Goal: Task Accomplishment & Management: Complete application form

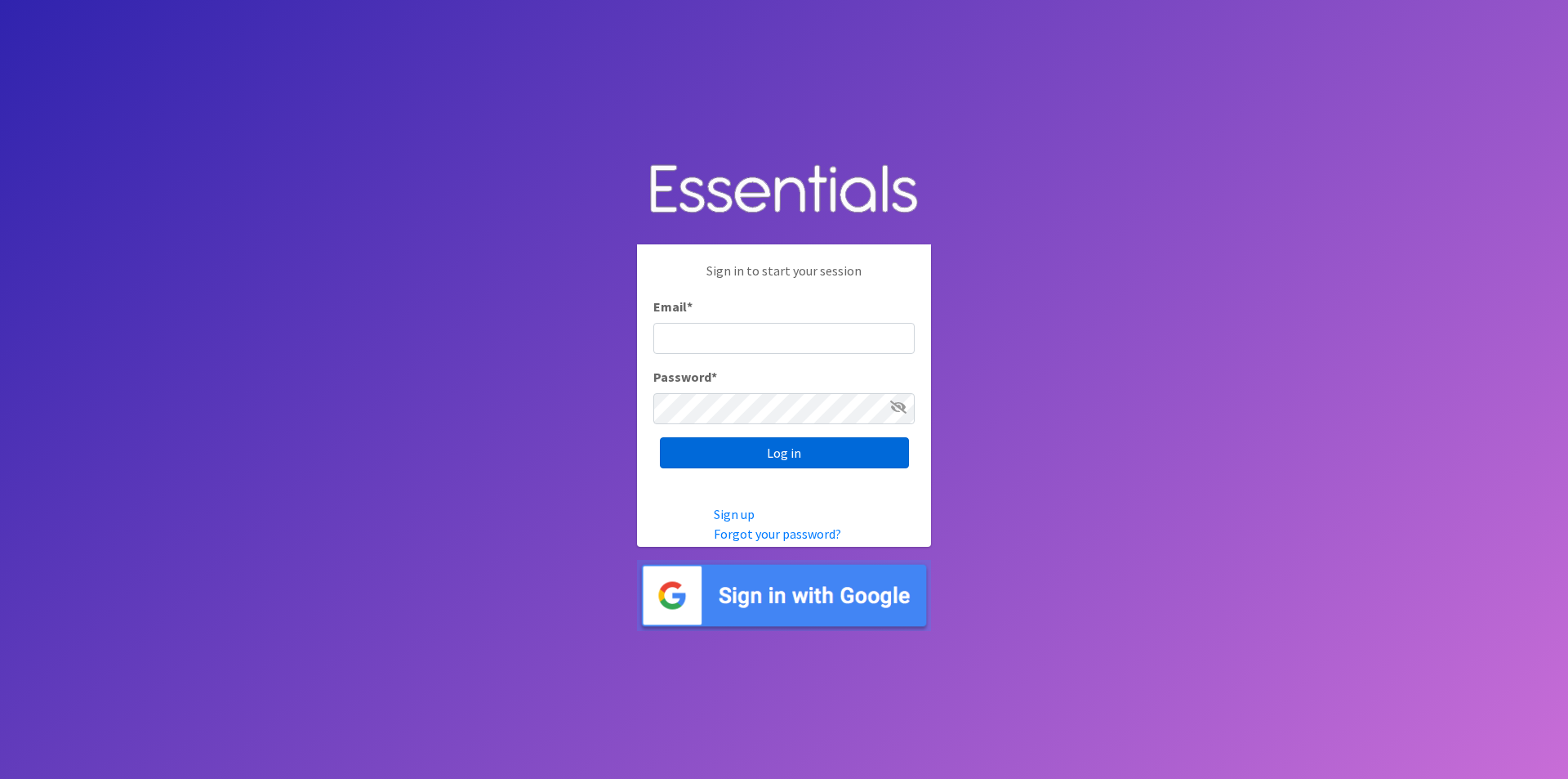
type input "hineyheroes@gmail.com"
click at [730, 457] on input "Log in" at bounding box center [784, 452] width 249 height 31
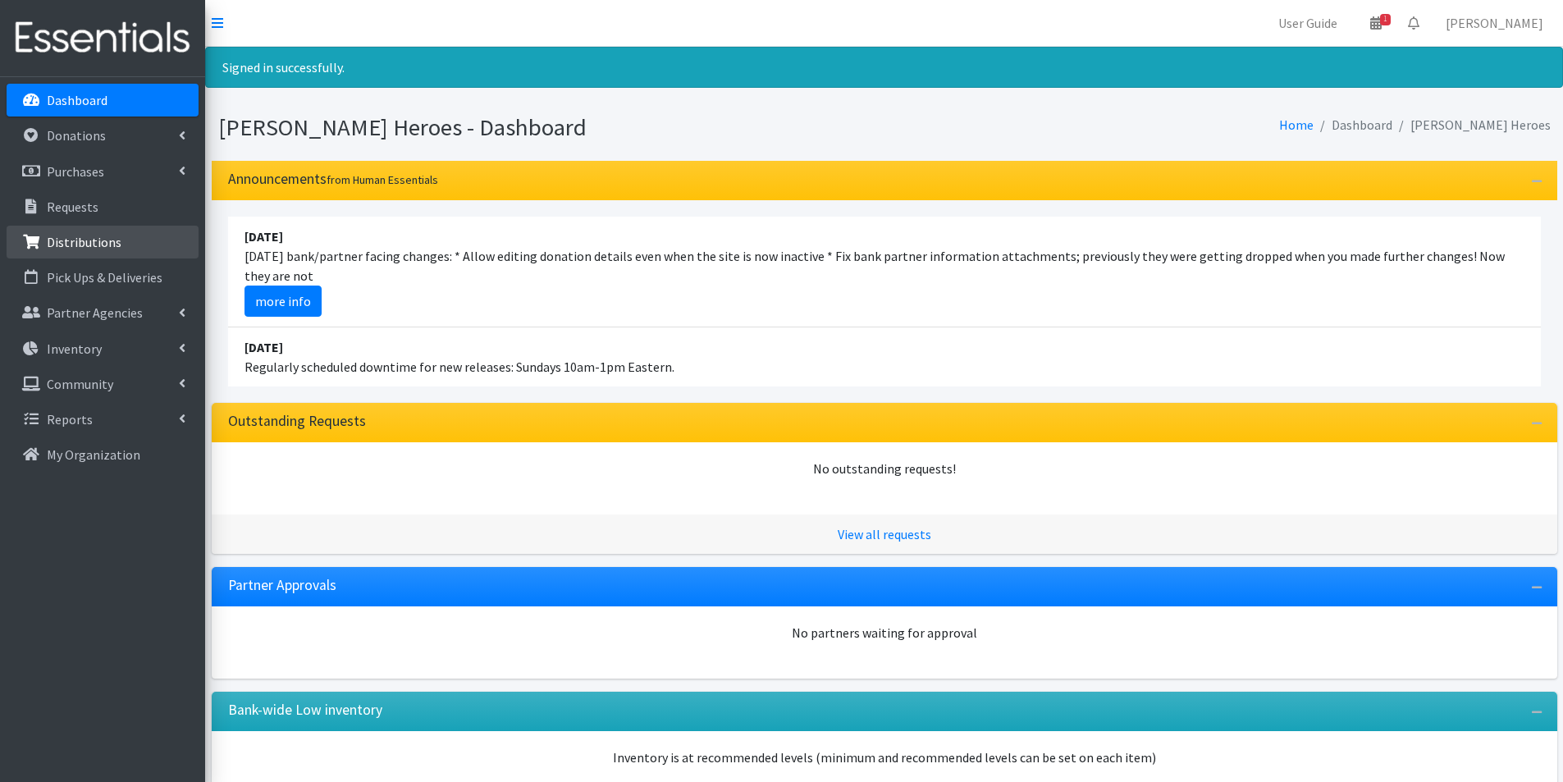
click at [82, 240] on p "Distributions" at bounding box center [84, 242] width 75 height 16
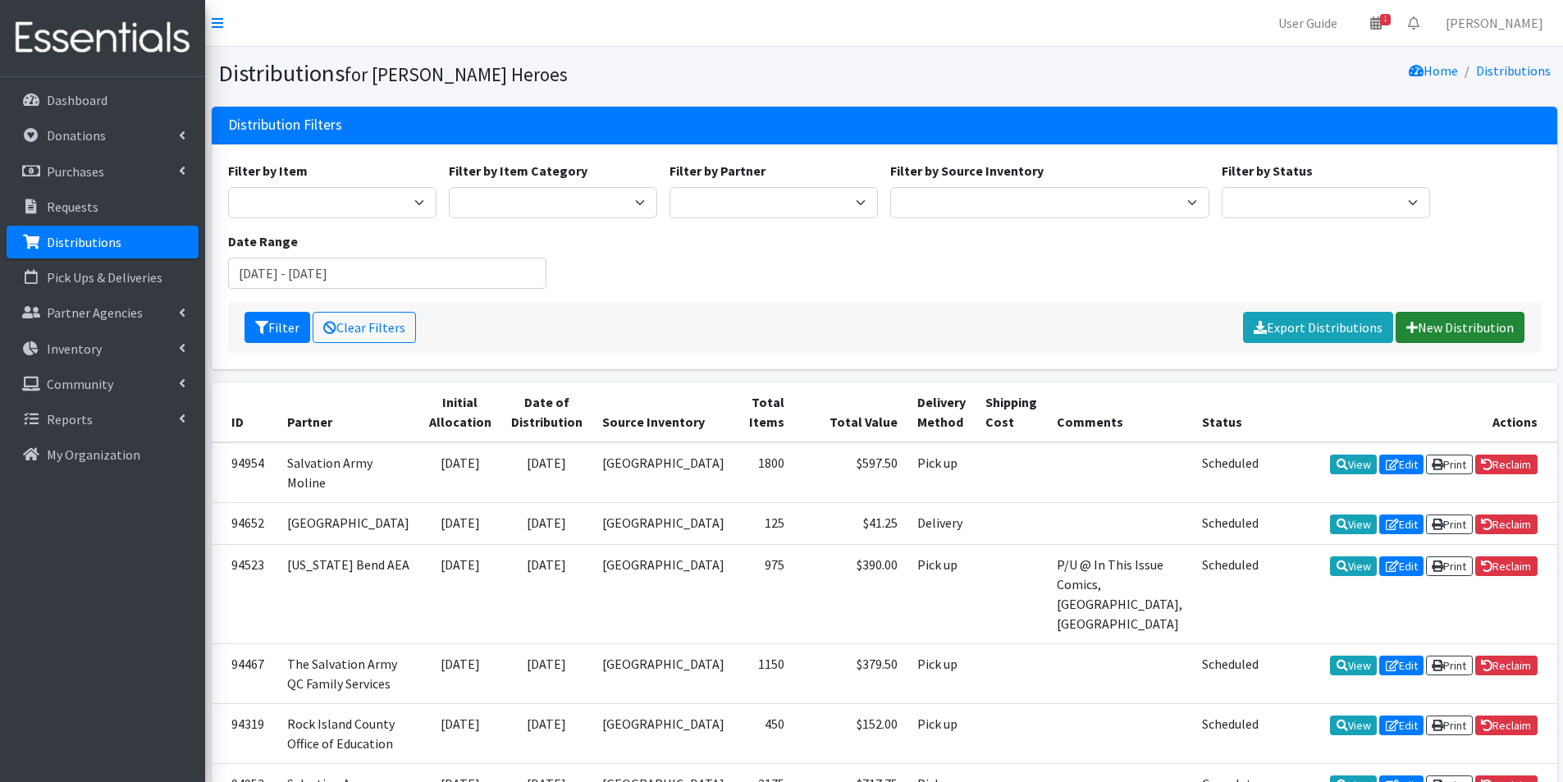
click at [1521, 336] on link "New Distribution" at bounding box center [1460, 327] width 129 height 31
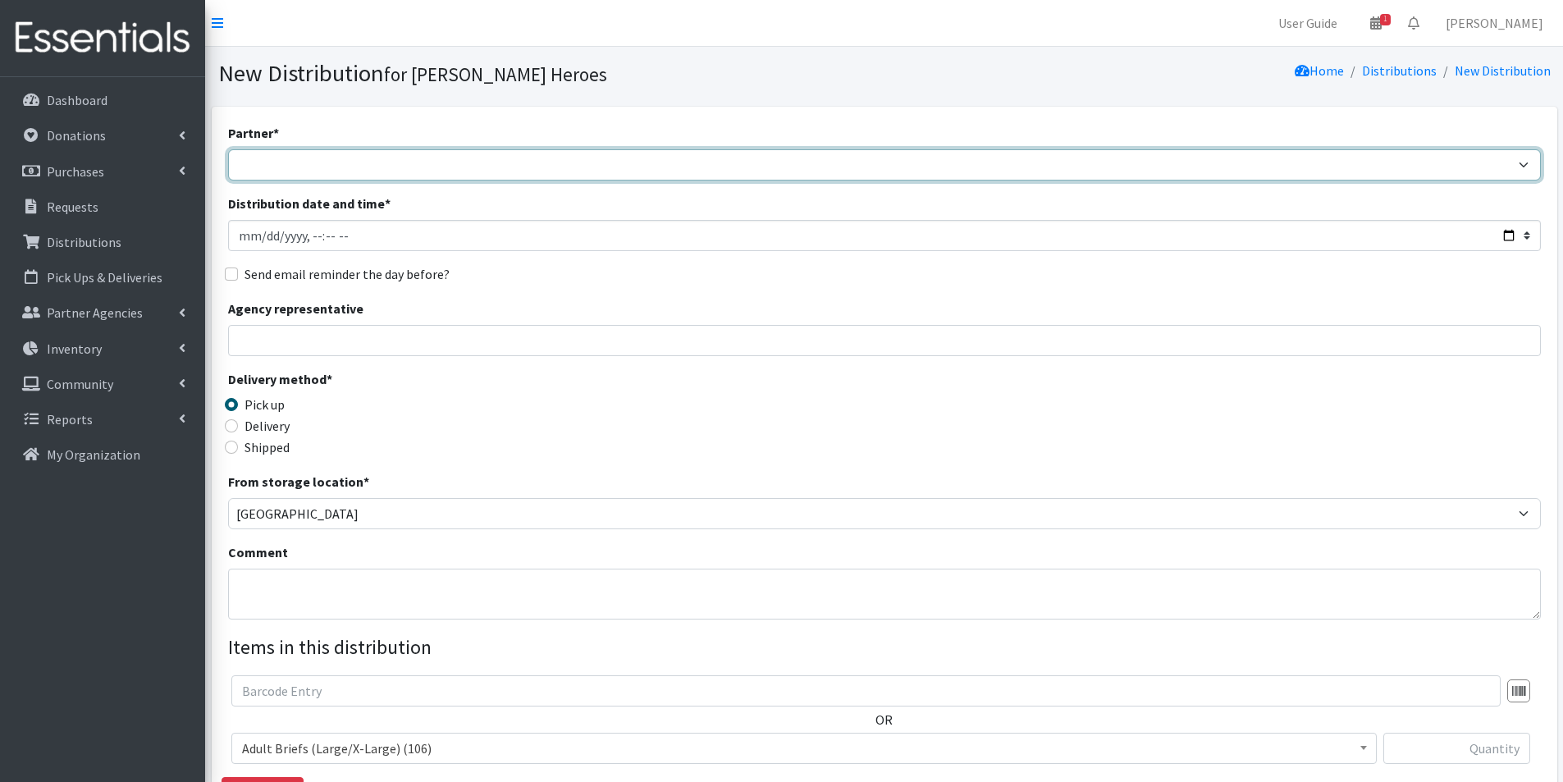
click at [294, 150] on select "CASI Community Health Care-[GEOGRAPHIC_DATA] Community Health Care - Refugee As…" at bounding box center [884, 164] width 1313 height 31
select select "2686"
click at [228, 149] on select "CASI Community Health Care-[GEOGRAPHIC_DATA] Community Health Care - Refugee As…" at bounding box center [884, 164] width 1313 height 31
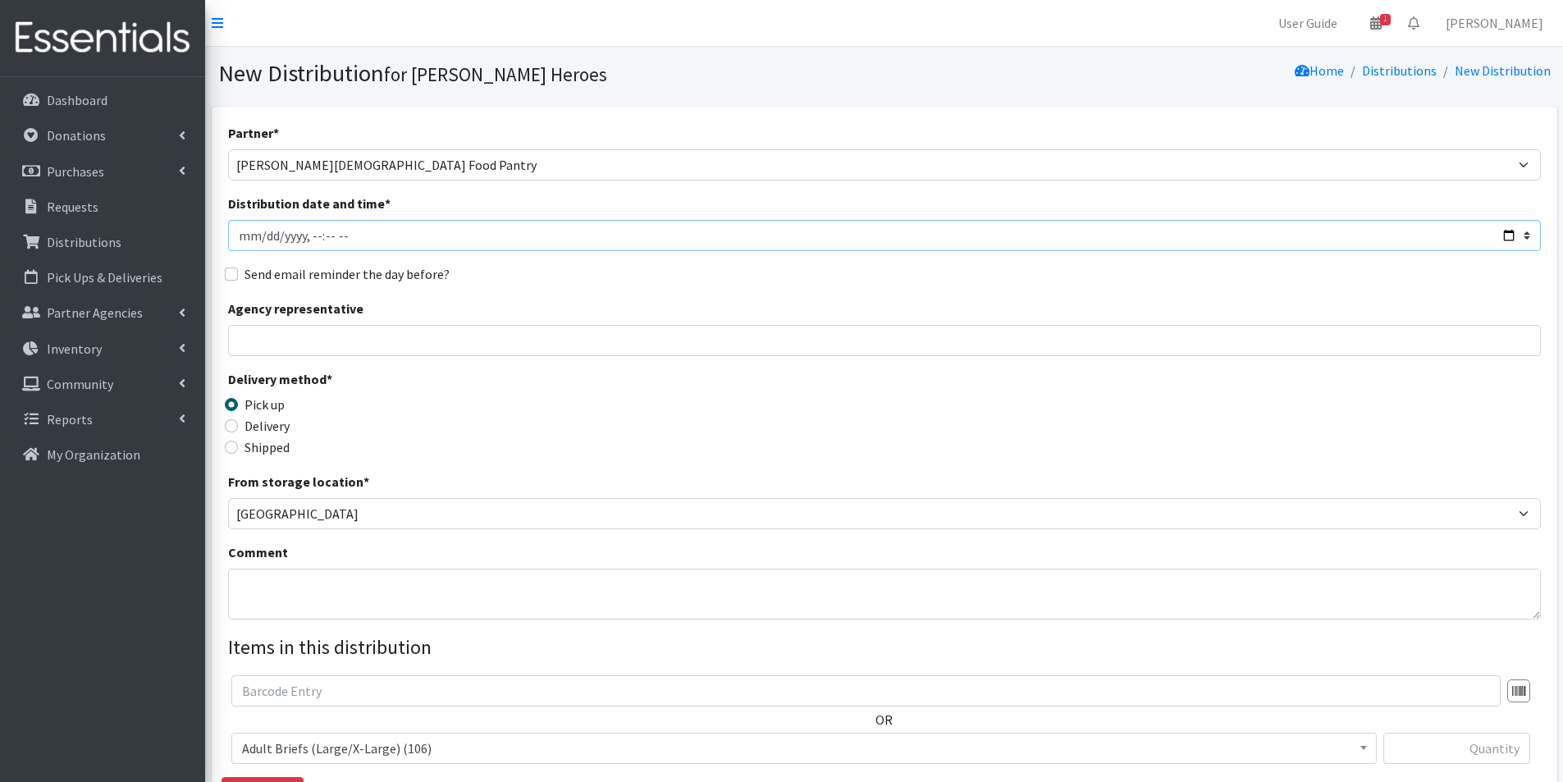
click at [263, 242] on input "Distribution date and time *" at bounding box center [884, 235] width 1313 height 31
click at [310, 239] on input "Distribution date and time *" at bounding box center [884, 235] width 1313 height 31
type input "[DATE]T12:30"
click at [233, 273] on input "Send email reminder the day before?" at bounding box center [231, 273] width 13 height 13
checkbox input "true"
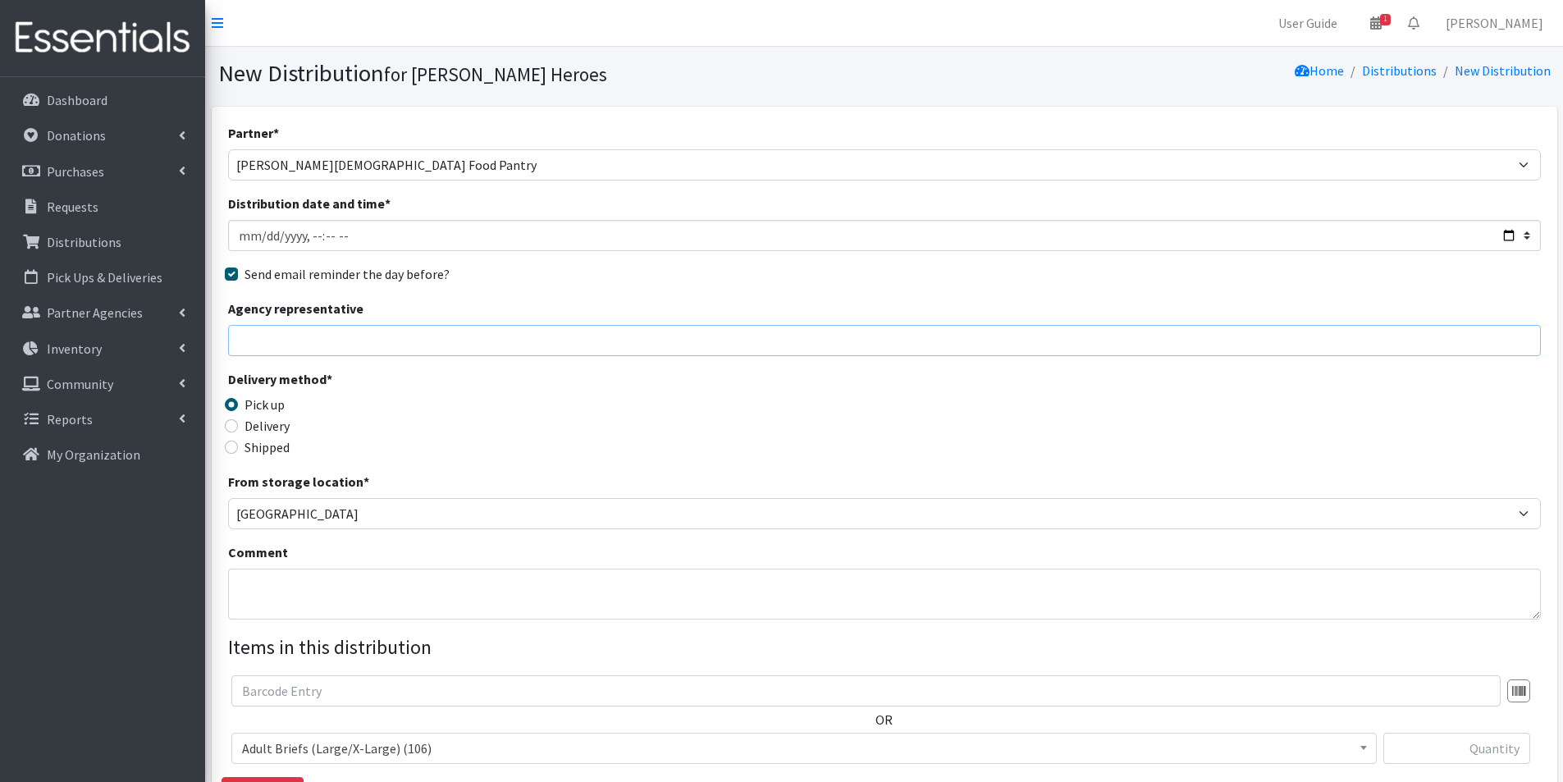
click at [274, 347] on input "Agency representative" at bounding box center [884, 340] width 1313 height 31
type input "[PERSON_NAME]"
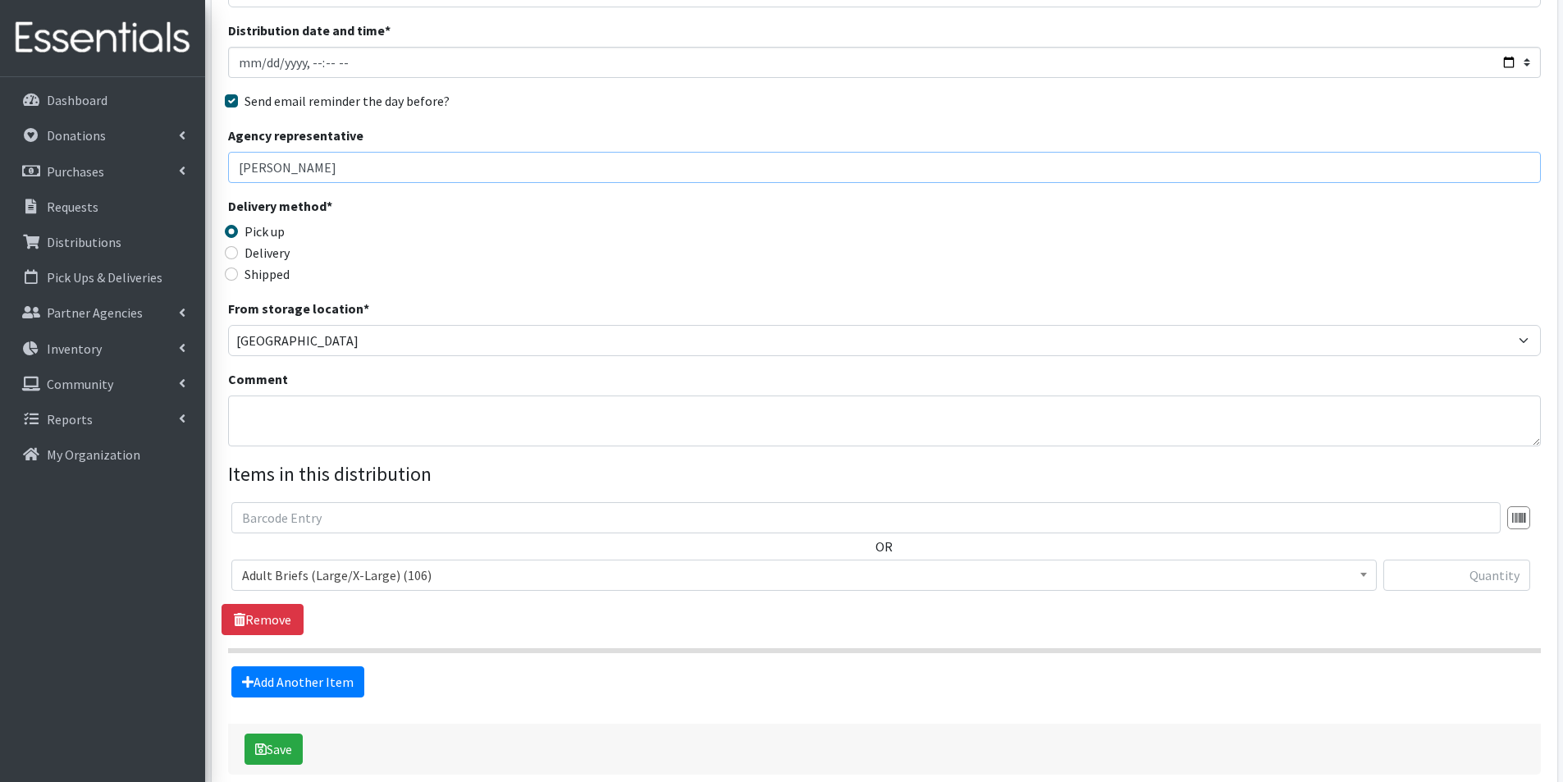
scroll to position [246, 0]
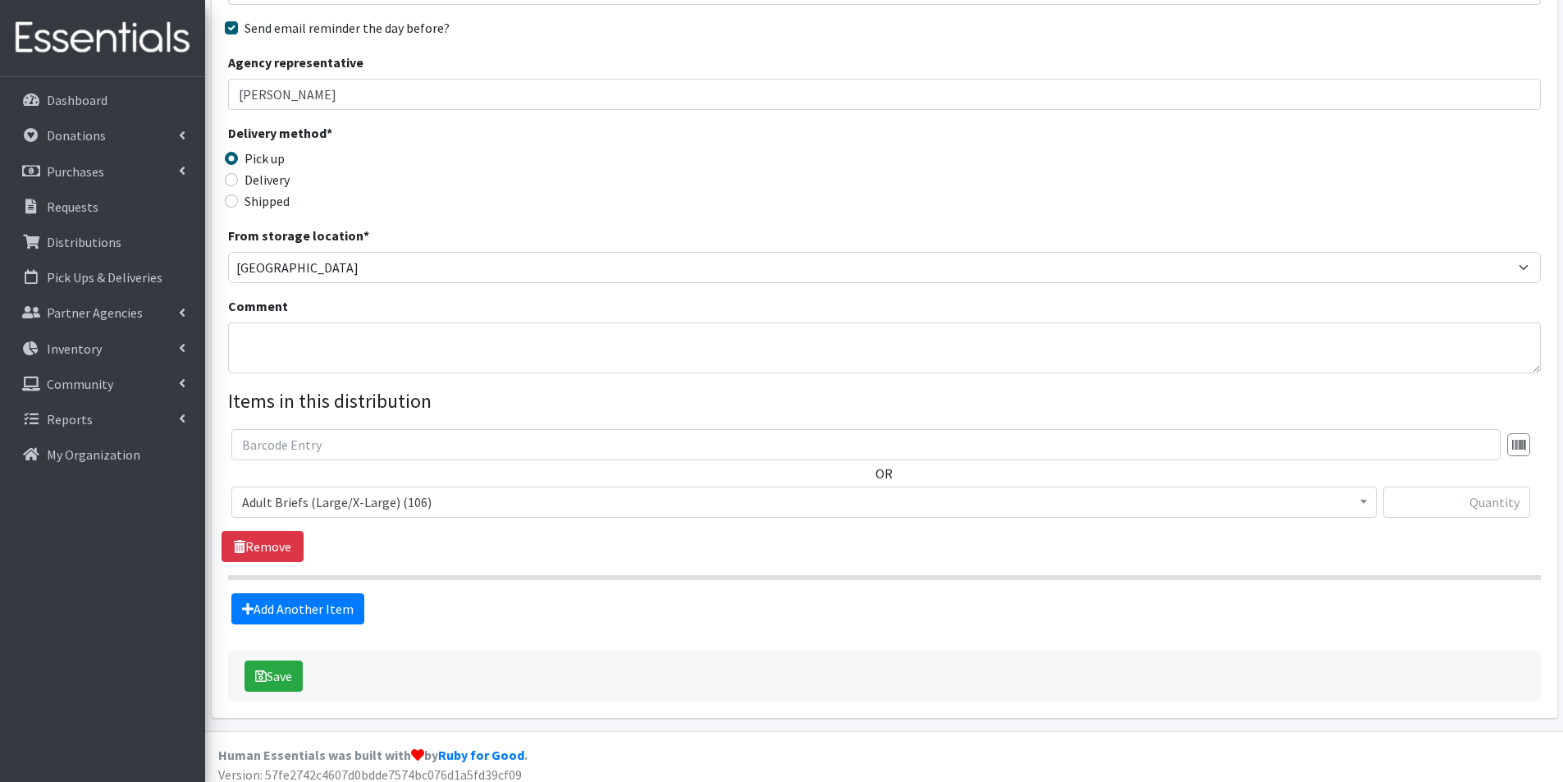
click at [309, 503] on span "Adult Briefs (Large/X-Large) (106)" at bounding box center [804, 502] width 1124 height 23
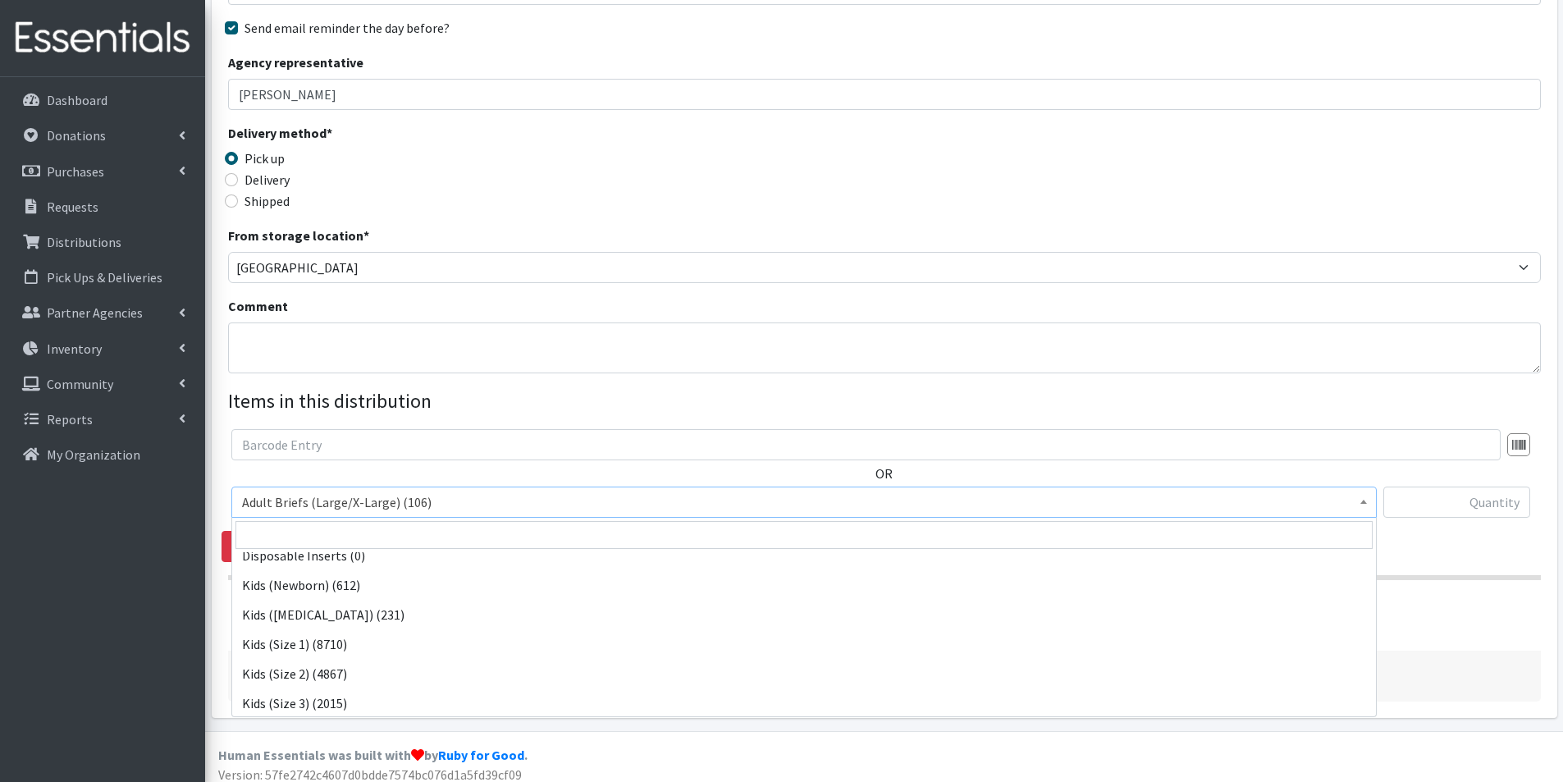
scroll to position [574, 0]
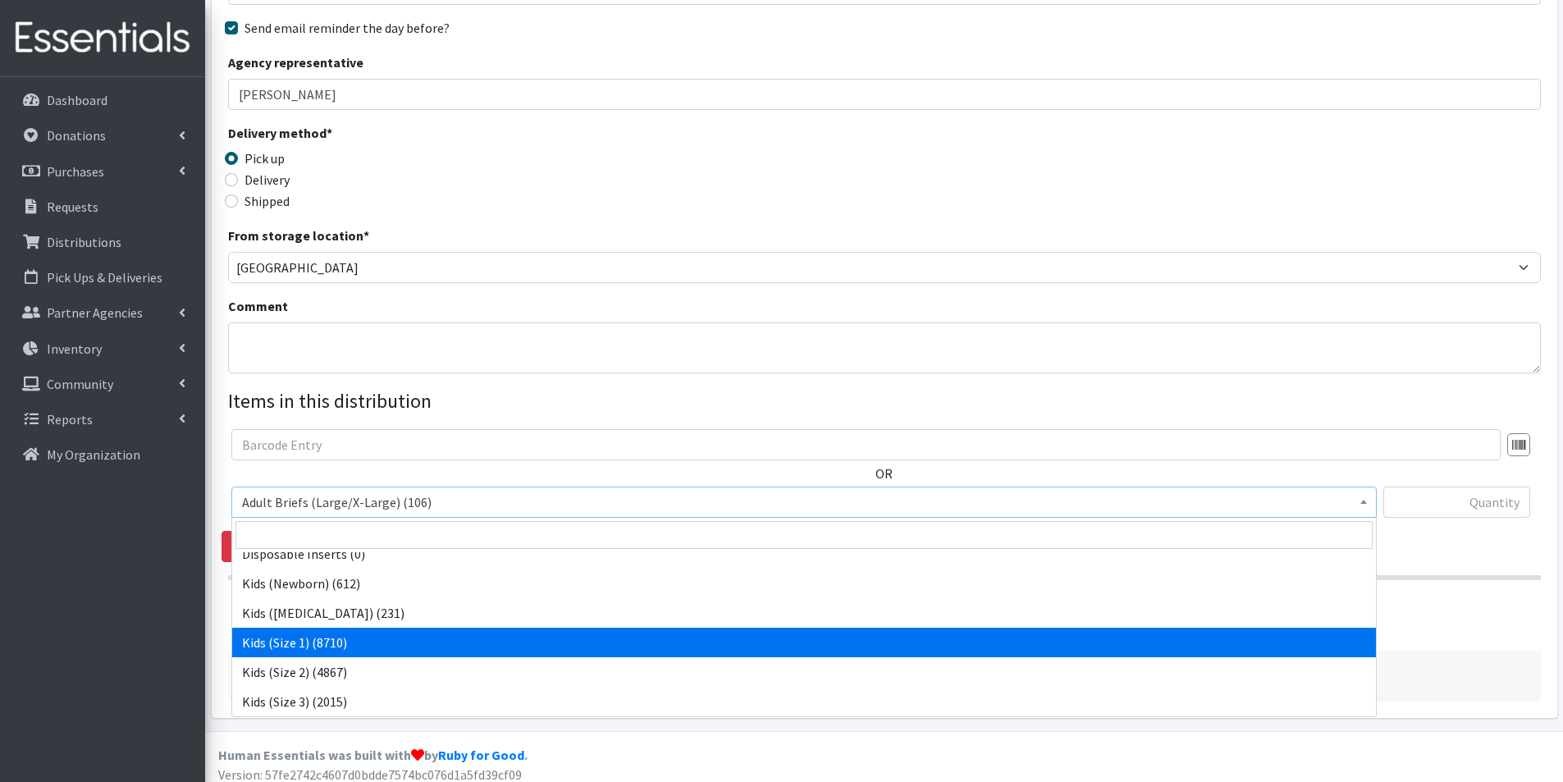
select select "2324"
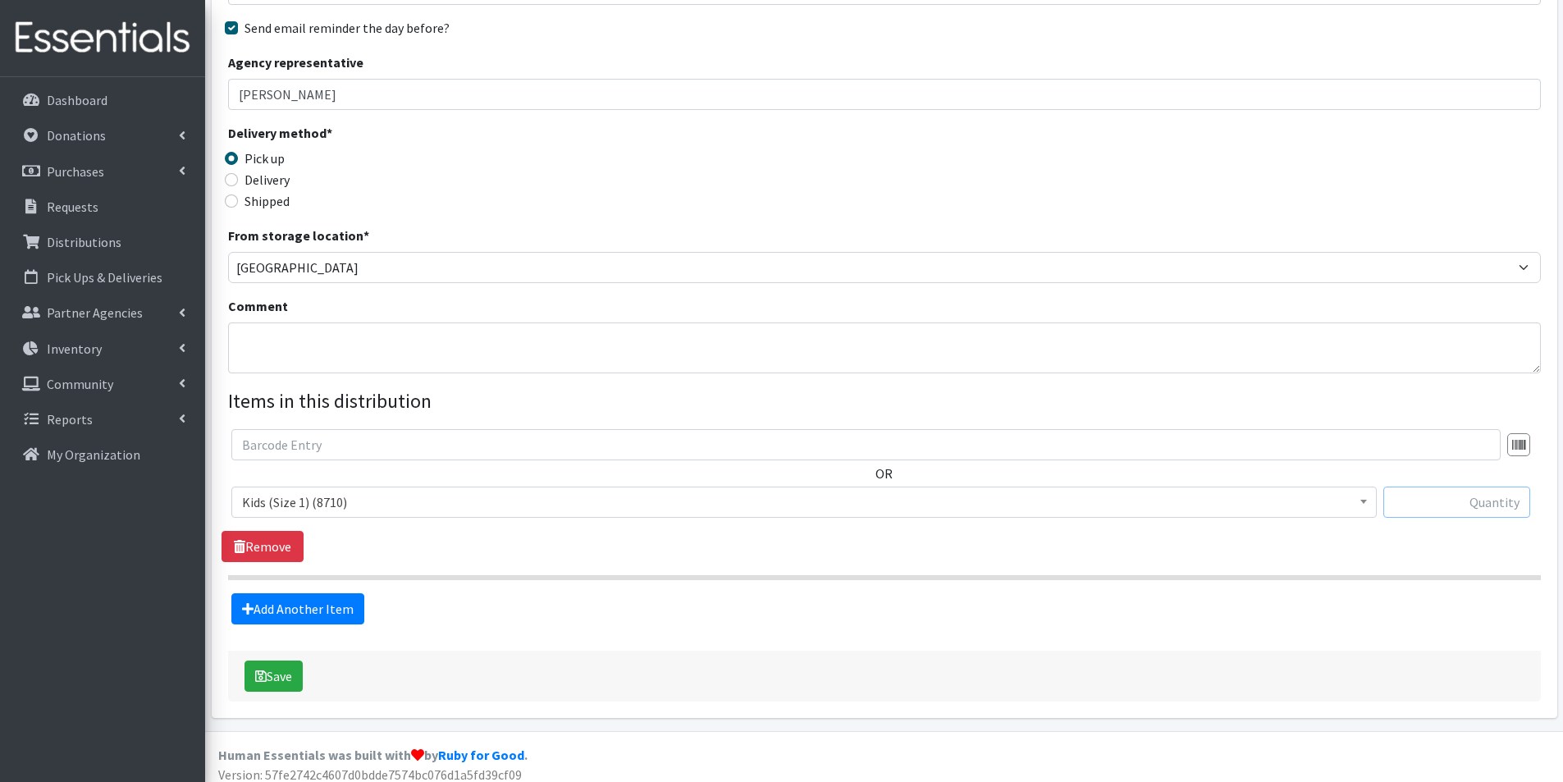
click at [1432, 496] on input "text" at bounding box center [1456, 502] width 147 height 31
type input "250"
click at [287, 616] on link "Add Another Item" at bounding box center [297, 608] width 133 height 31
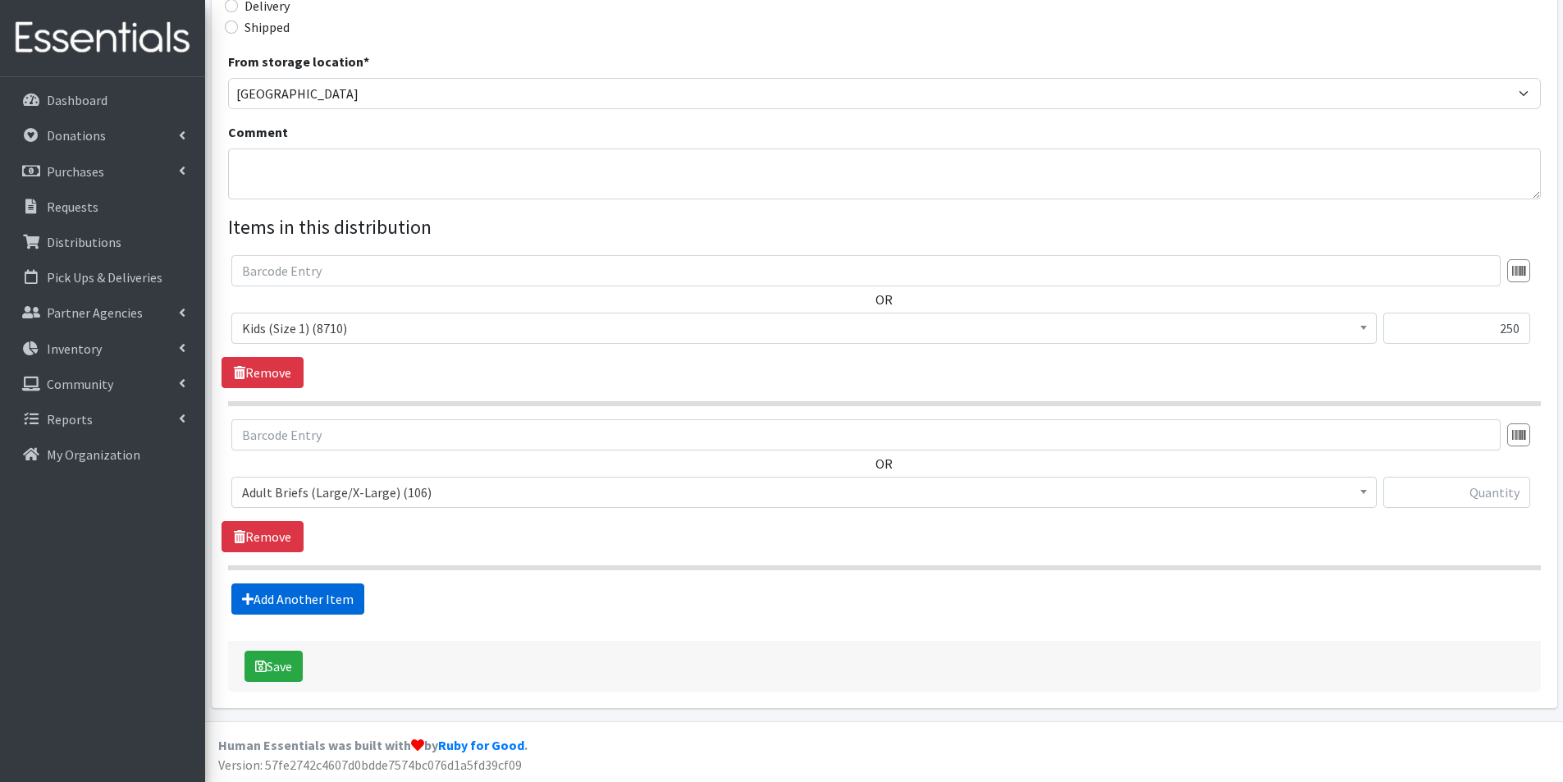
scroll to position [421, 0]
click at [322, 500] on span "Adult Briefs (Large/X-Large) (106)" at bounding box center [804, 491] width 1124 height 23
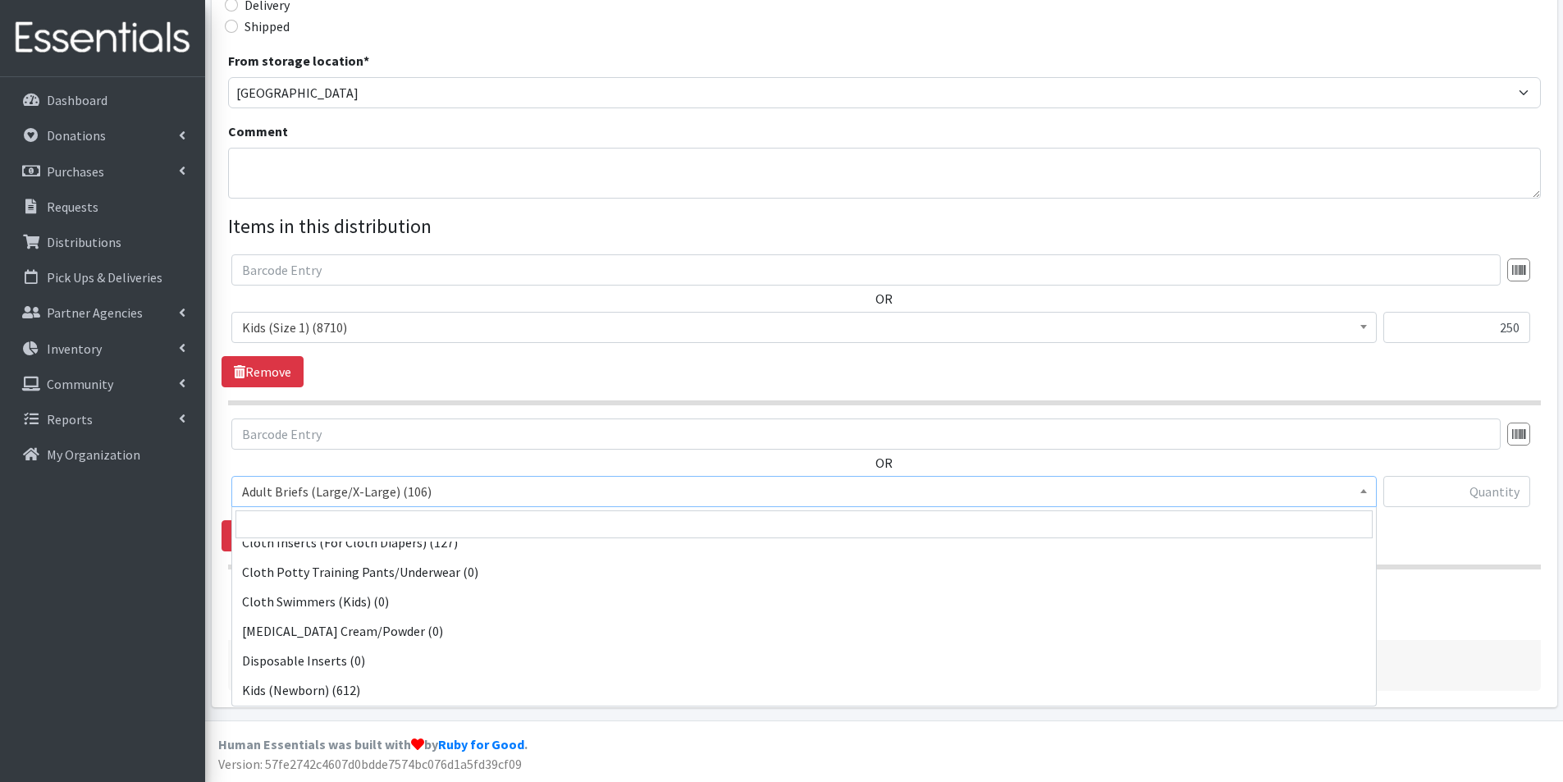
scroll to position [574, 0]
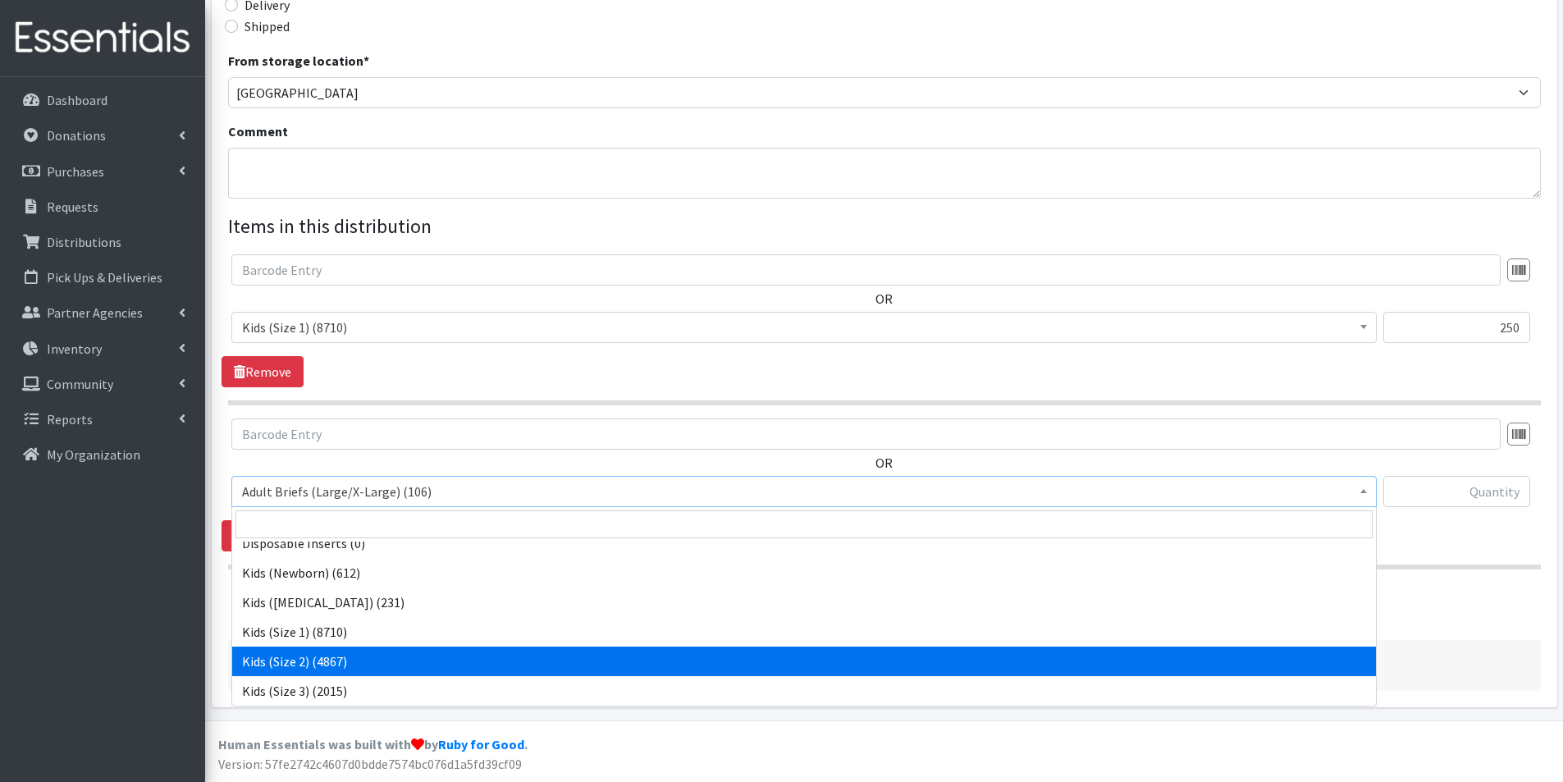
select select "2325"
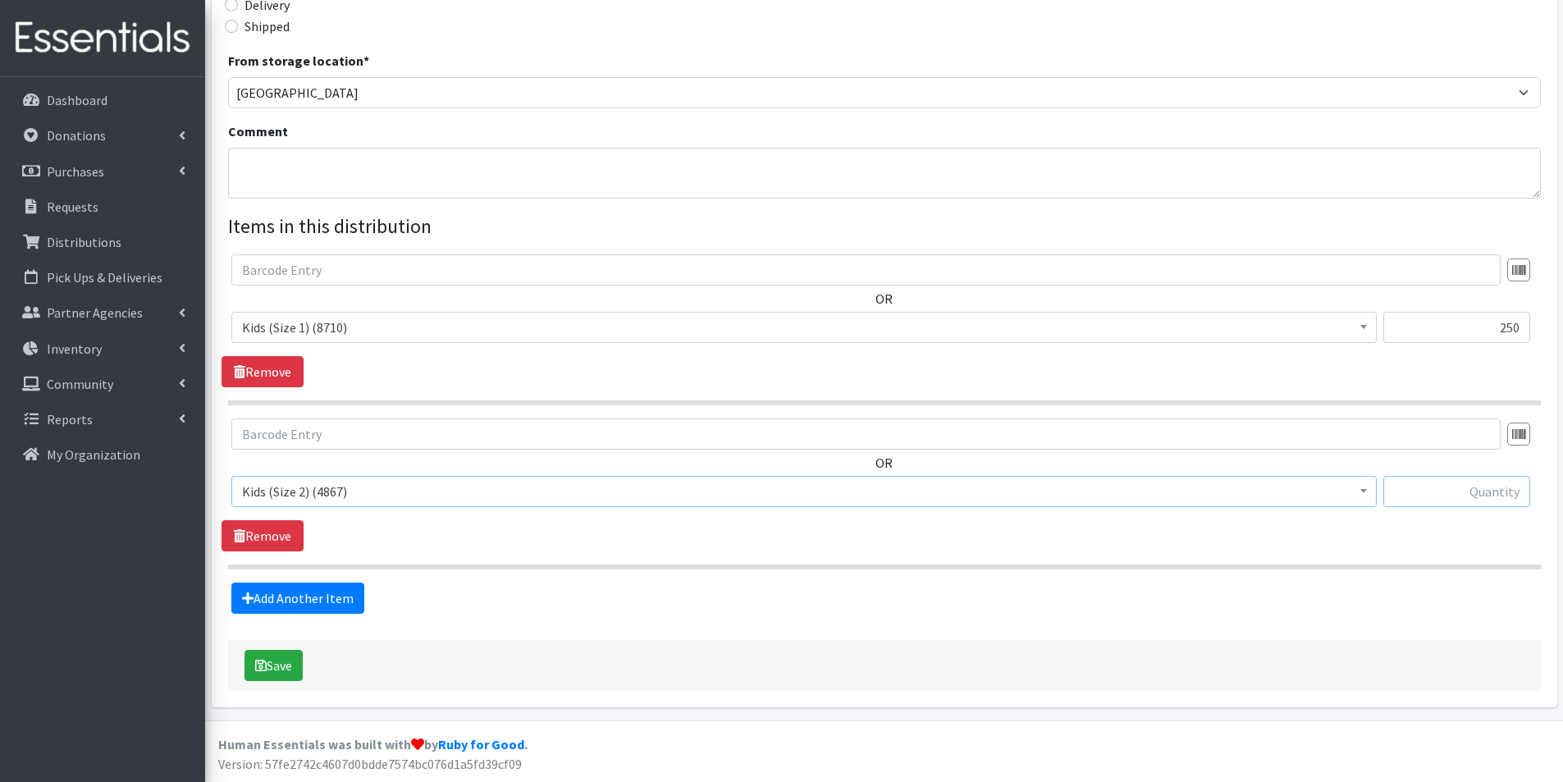
click at [1439, 489] on input "text" at bounding box center [1456, 491] width 147 height 31
type input "200"
click at [327, 599] on link "Add Another Item" at bounding box center [297, 598] width 133 height 31
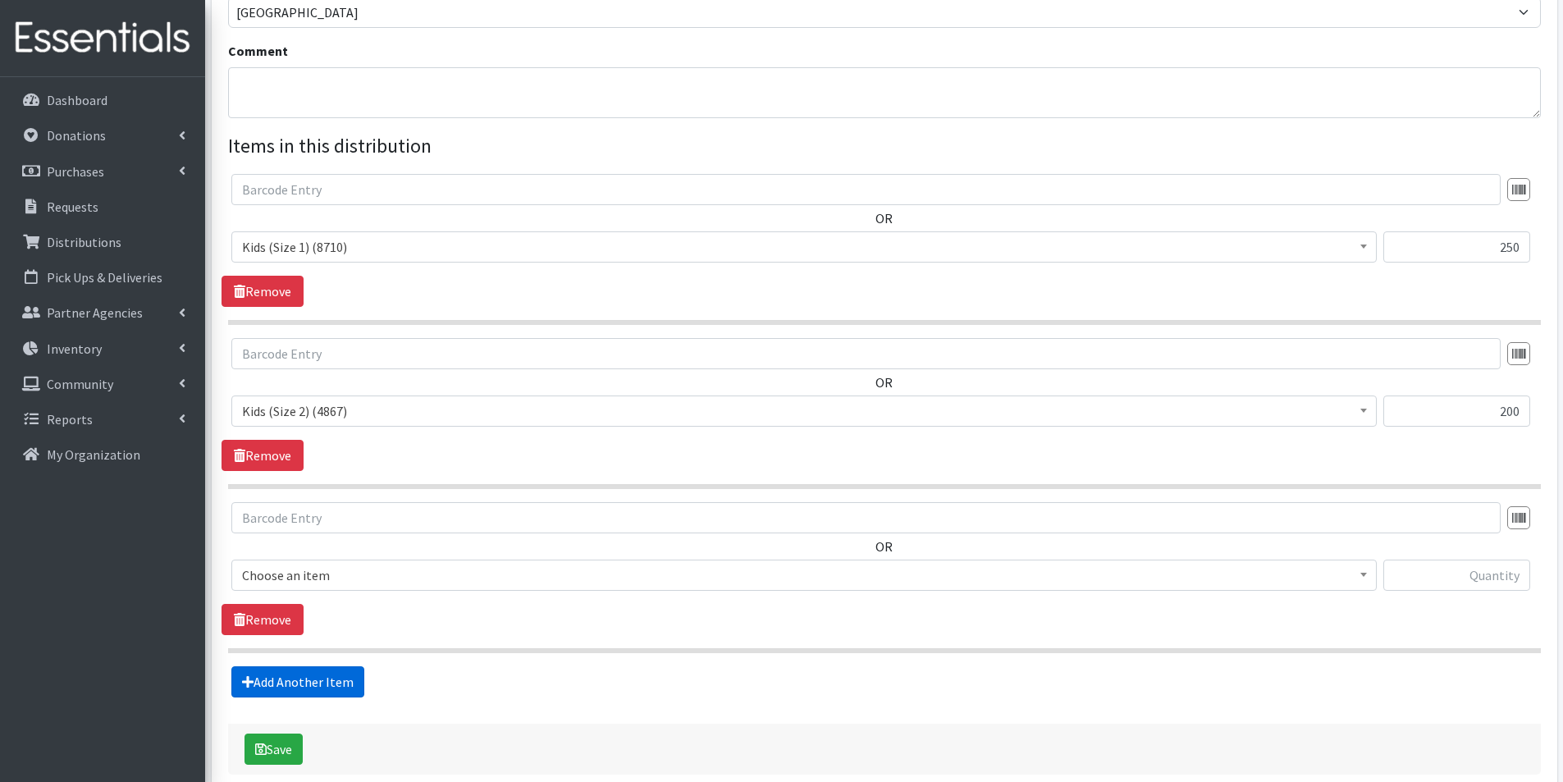
scroll to position [585, 0]
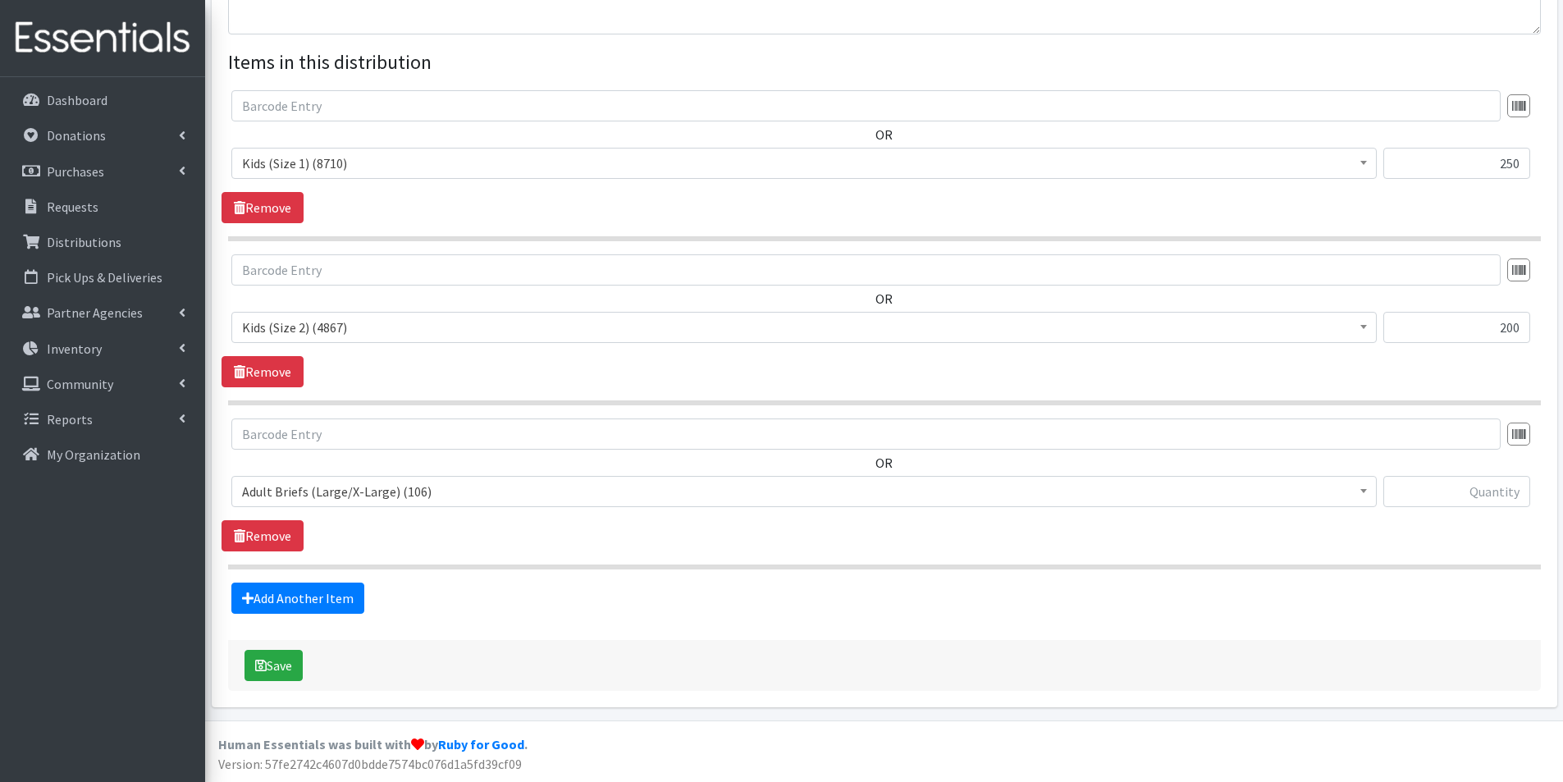
click at [344, 484] on span "Adult Briefs (Large/X-Large) (106)" at bounding box center [804, 491] width 1124 height 23
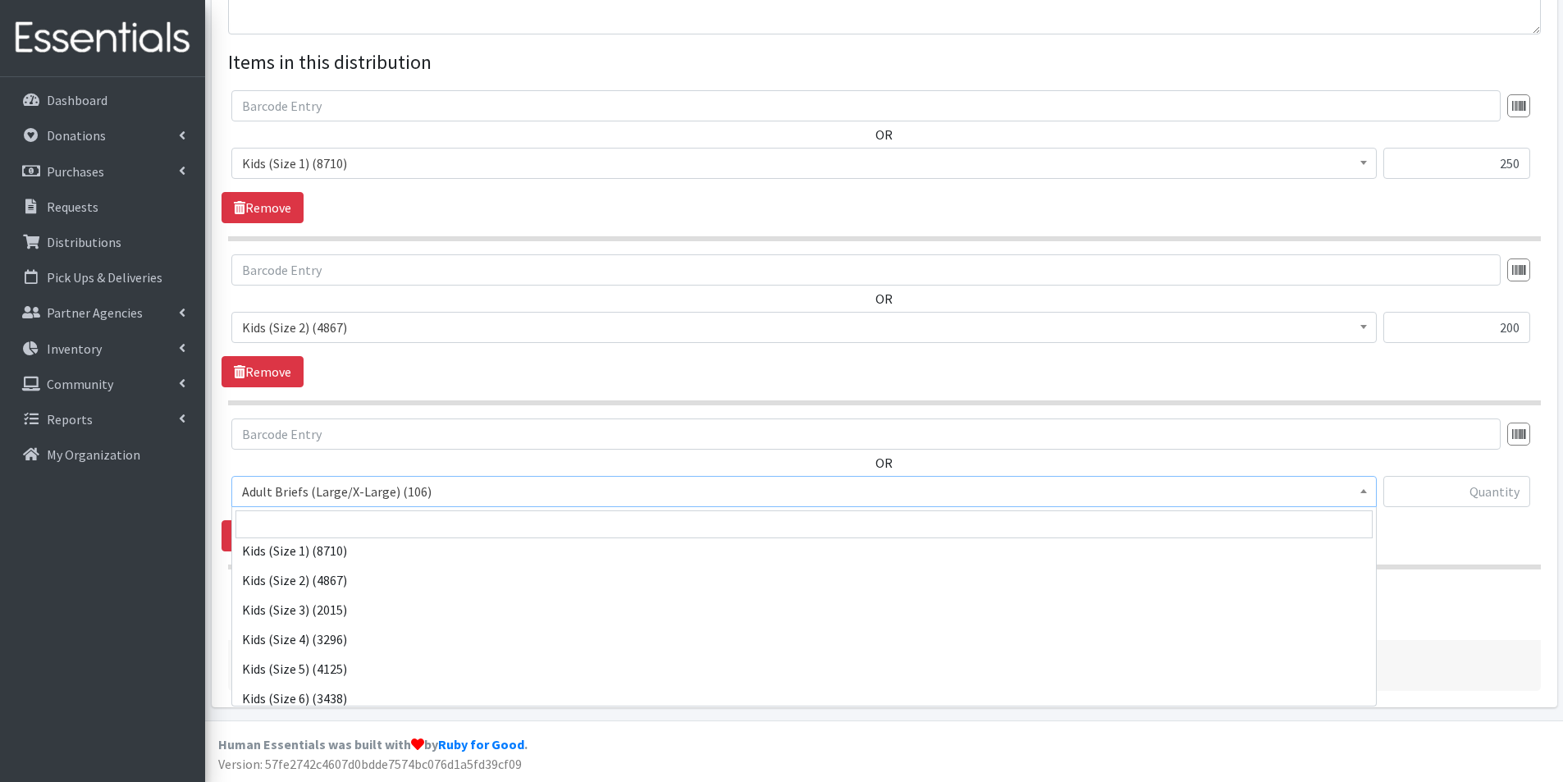
scroll to position [656, 0]
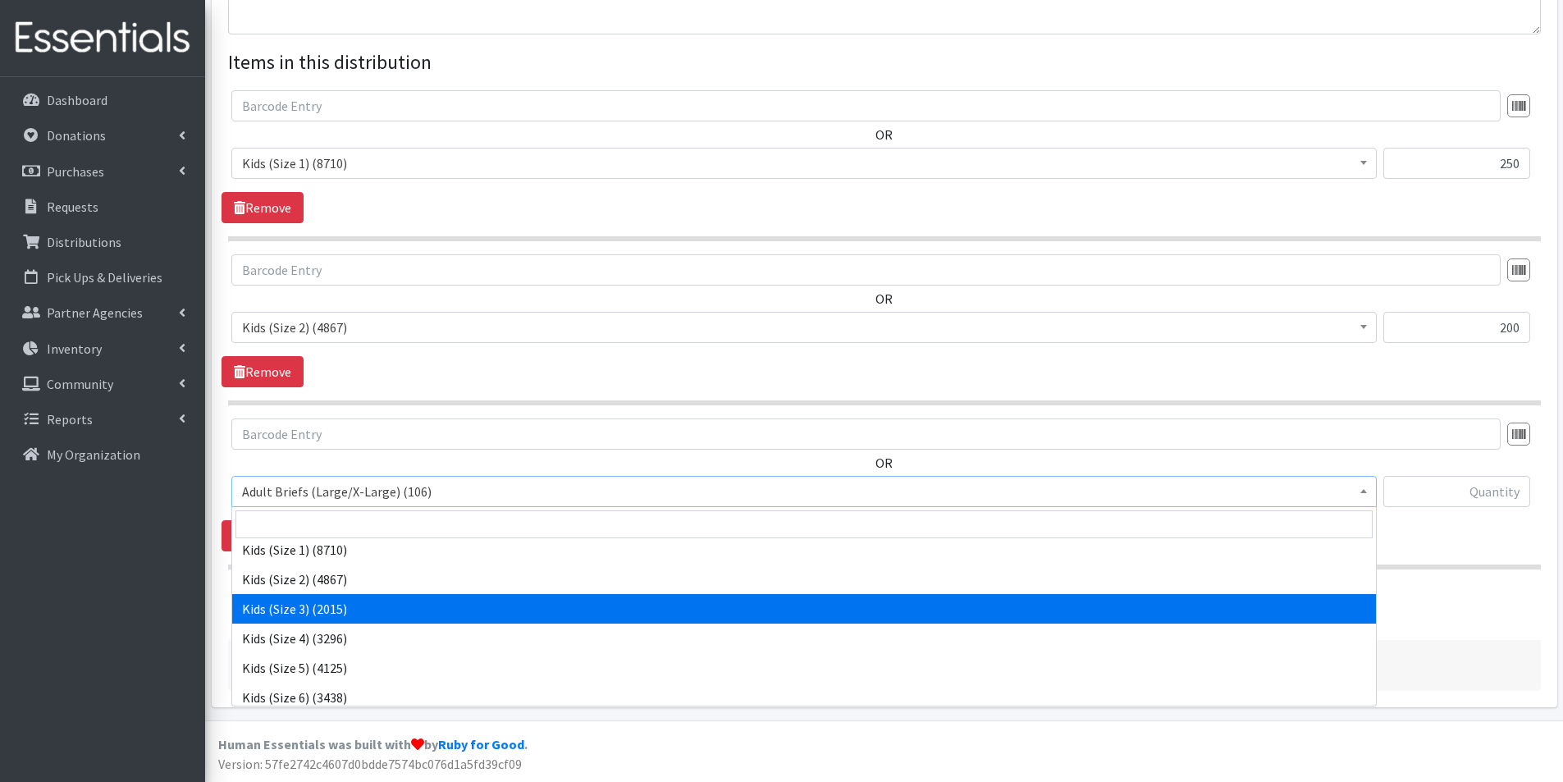
select select "2342"
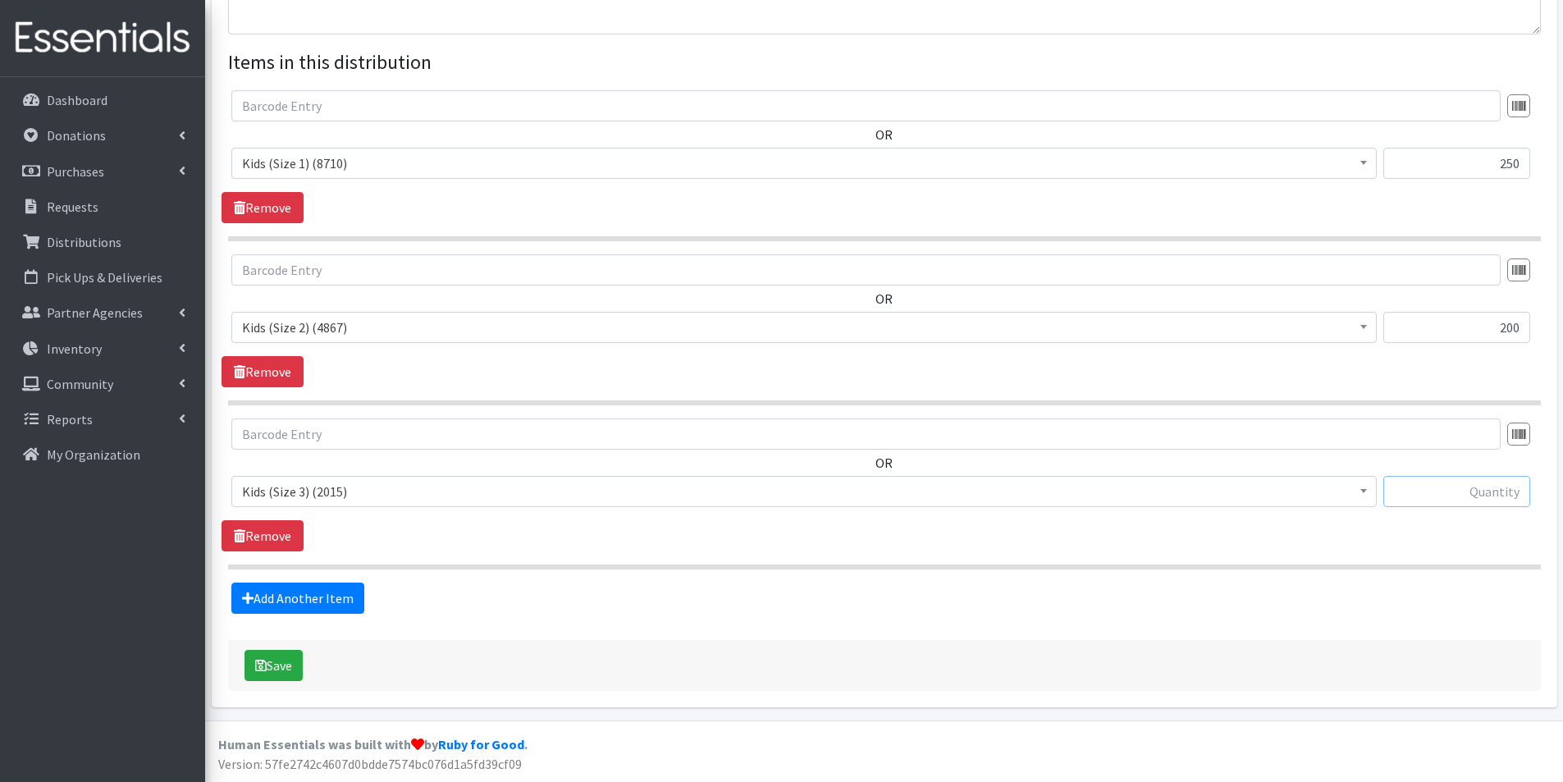
click at [1464, 486] on input "text" at bounding box center [1456, 491] width 147 height 31
type input "150"
click at [298, 601] on link "Add Another Item" at bounding box center [297, 598] width 133 height 31
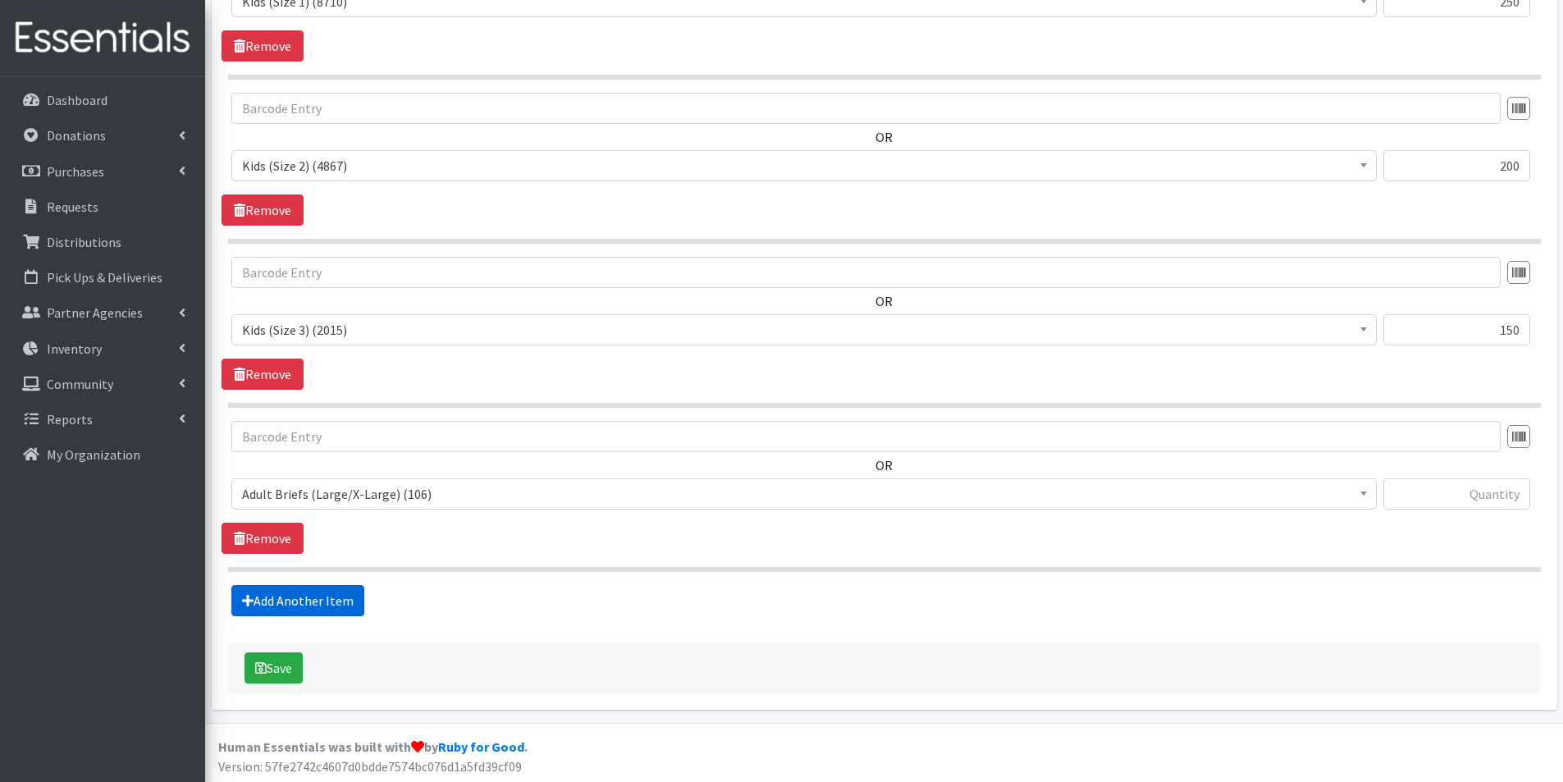
scroll to position [749, 0]
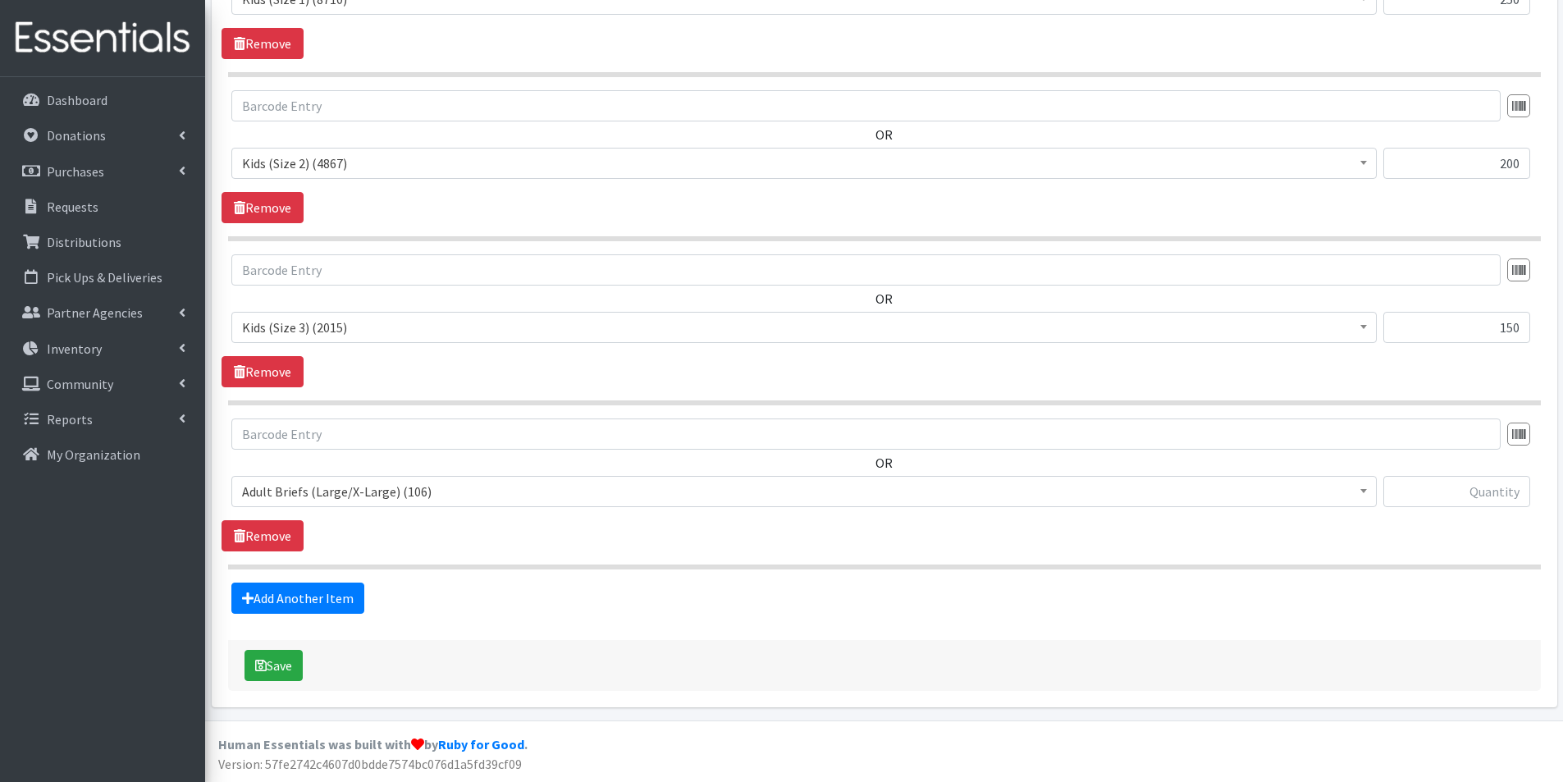
click at [405, 485] on span "Adult Briefs (Large/X-Large) (106)" at bounding box center [804, 491] width 1124 height 23
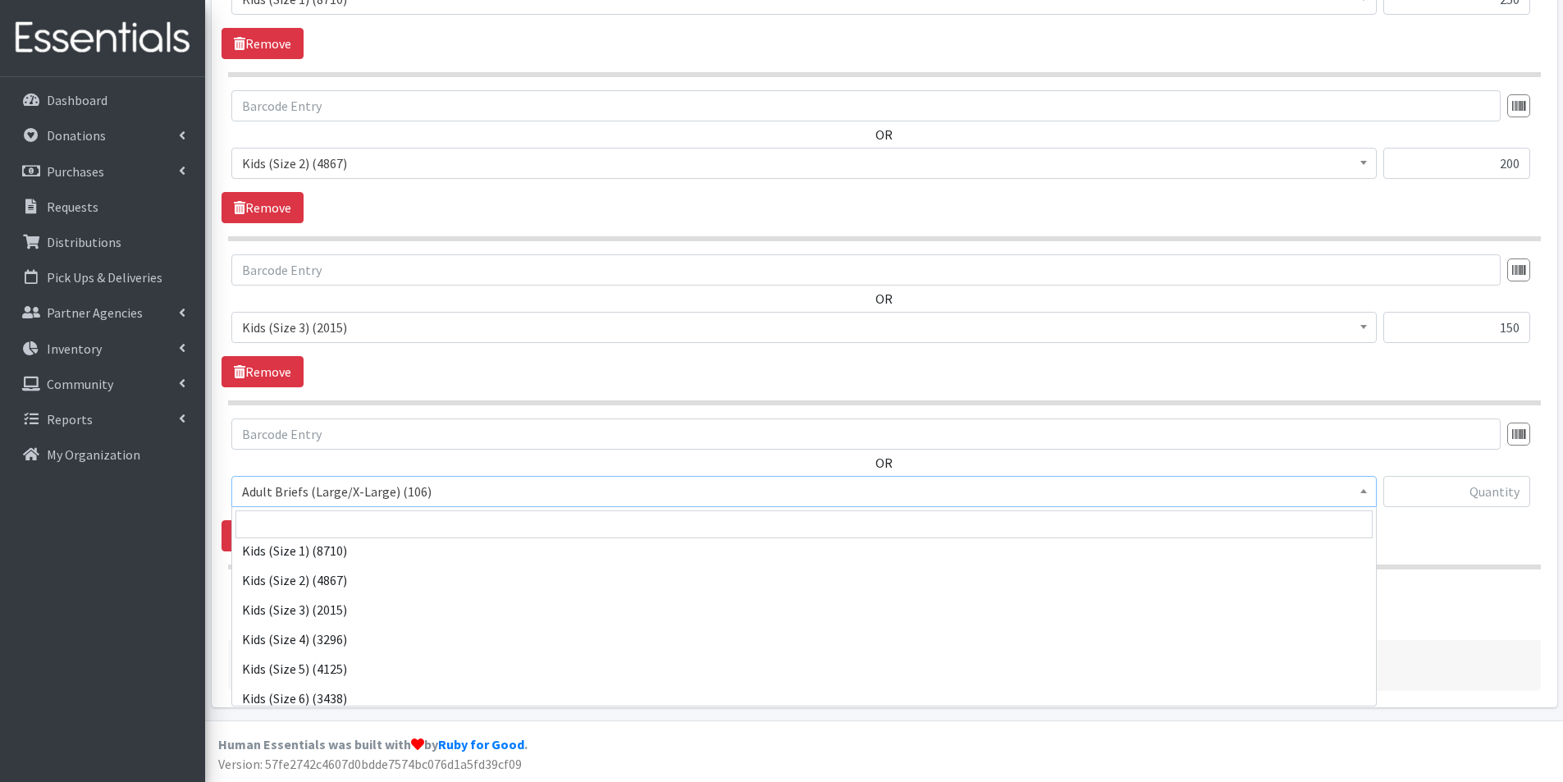
scroll to position [656, 0]
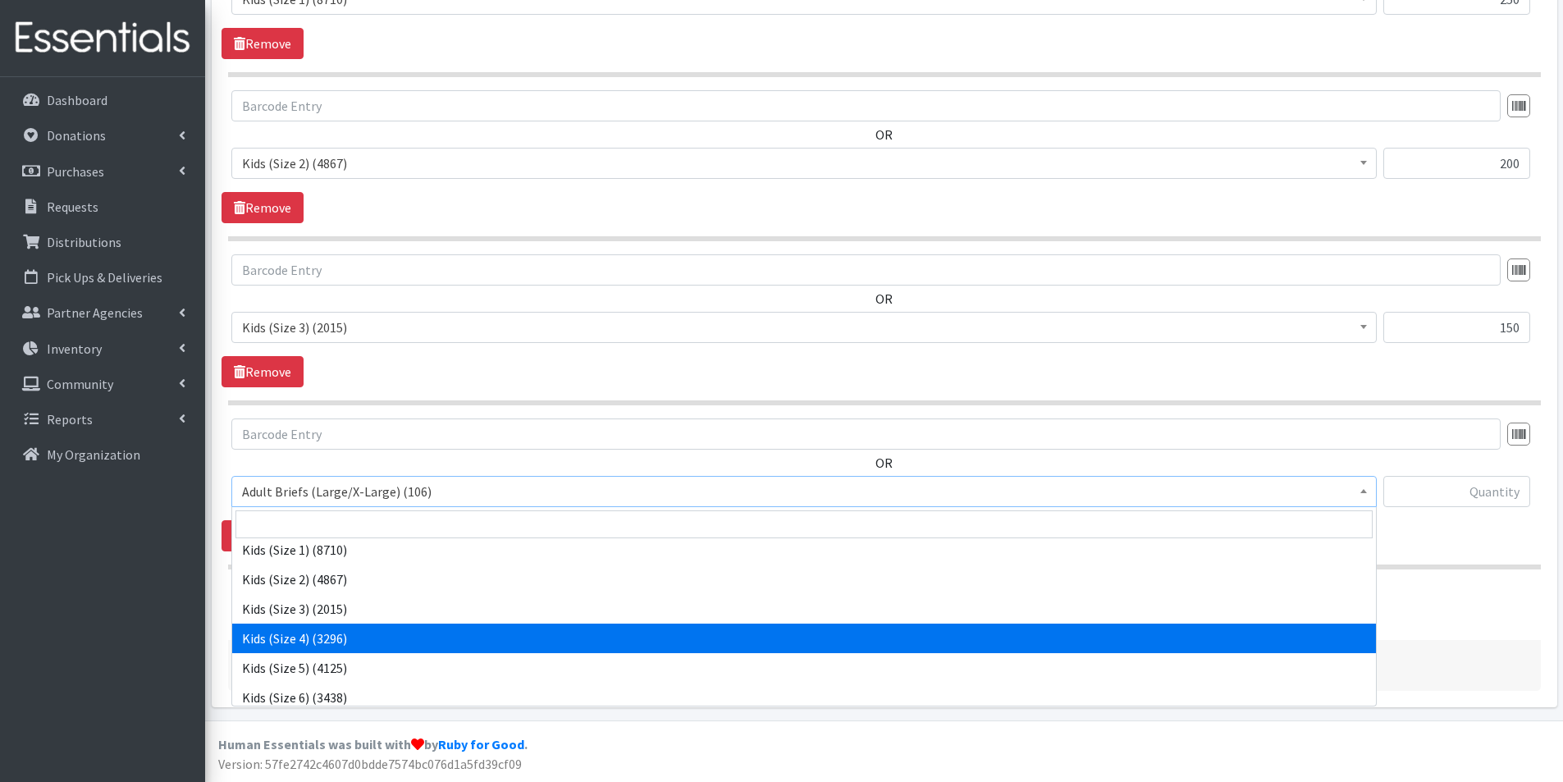
select select "2330"
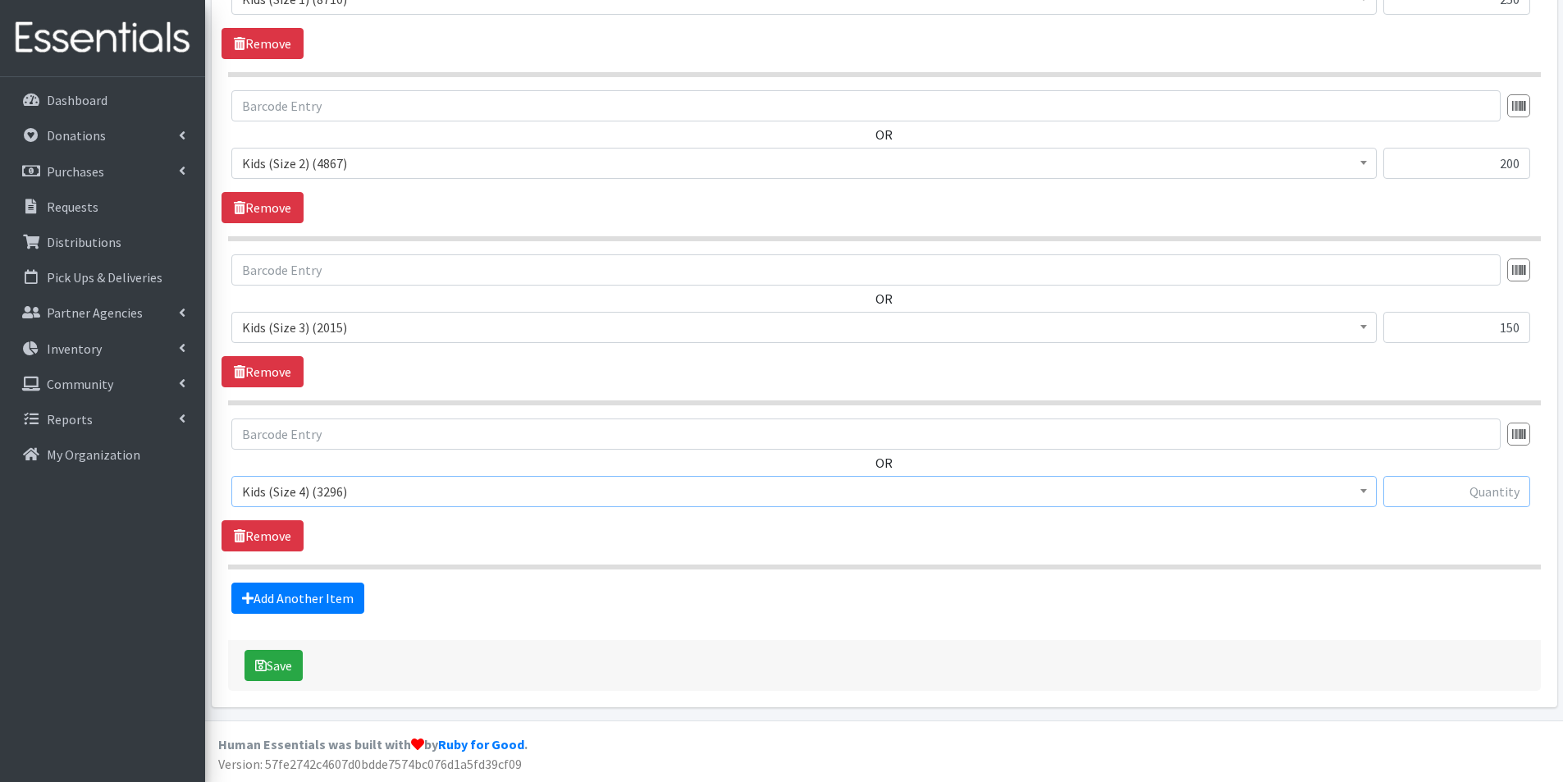
click at [1446, 491] on input "text" at bounding box center [1456, 491] width 147 height 31
type input "400"
click at [290, 598] on link "Add Another Item" at bounding box center [297, 598] width 133 height 31
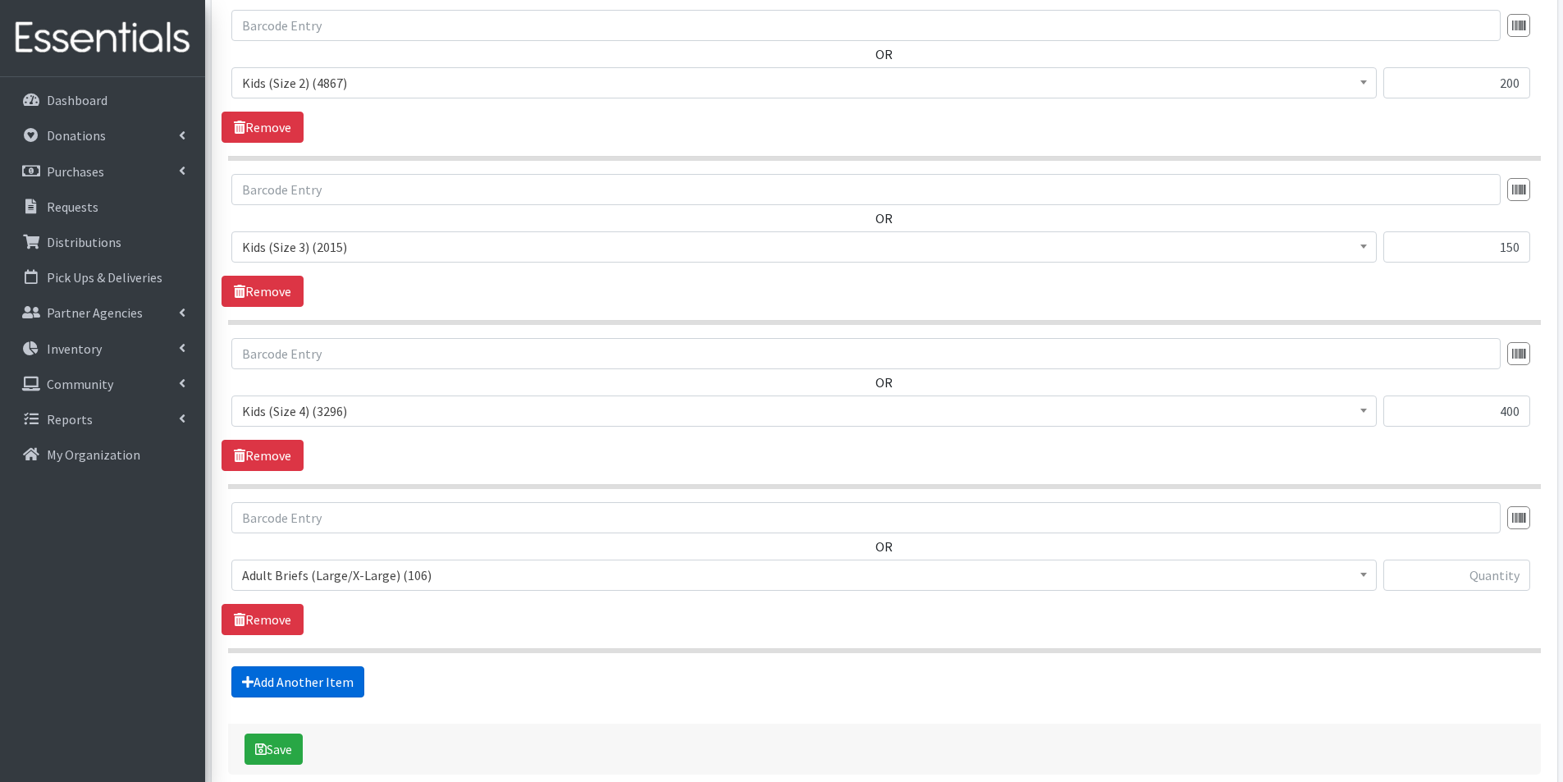
scroll to position [913, 0]
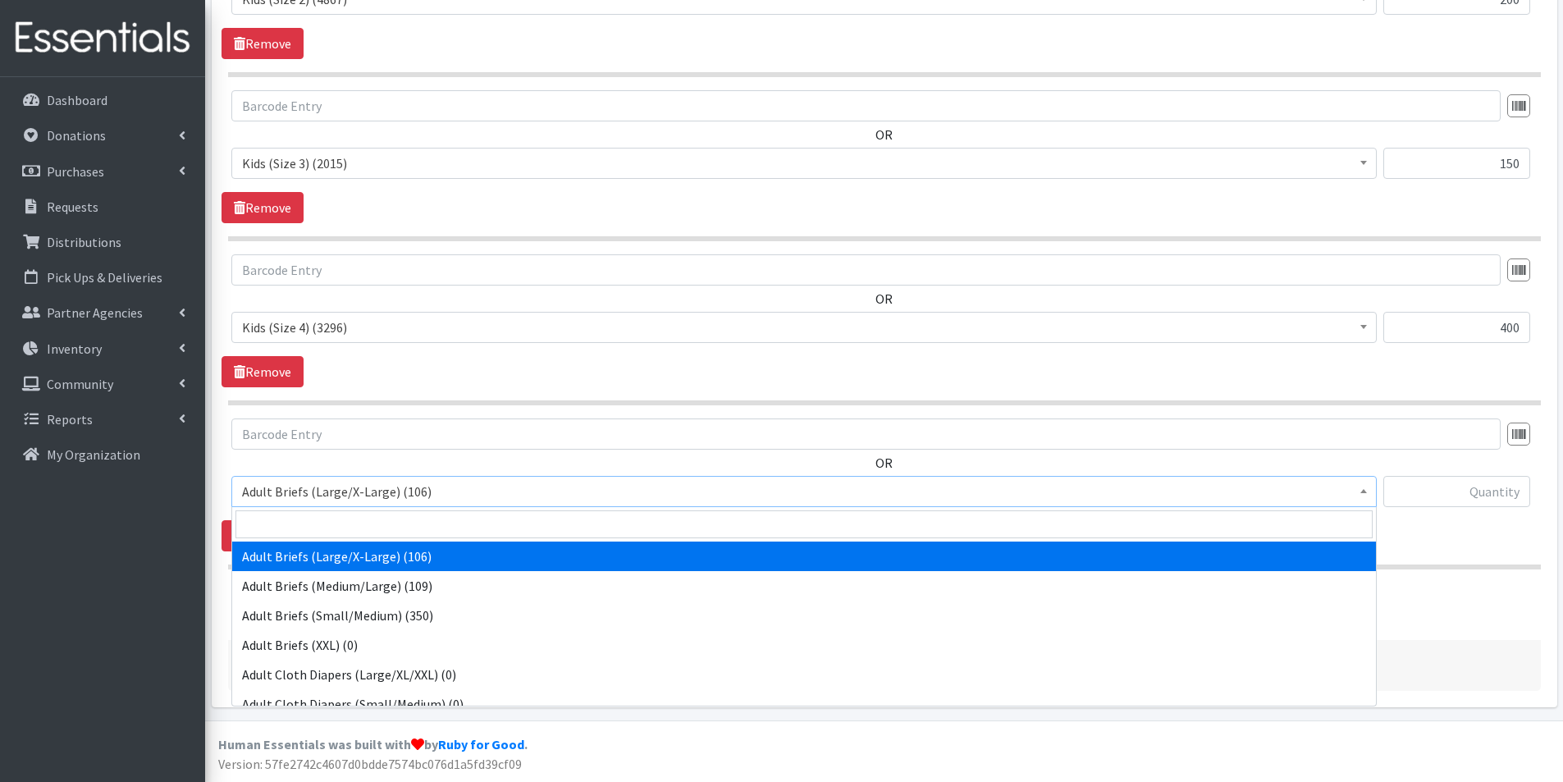
click at [324, 492] on span "Adult Briefs (Large/X-Large) (106)" at bounding box center [804, 491] width 1124 height 23
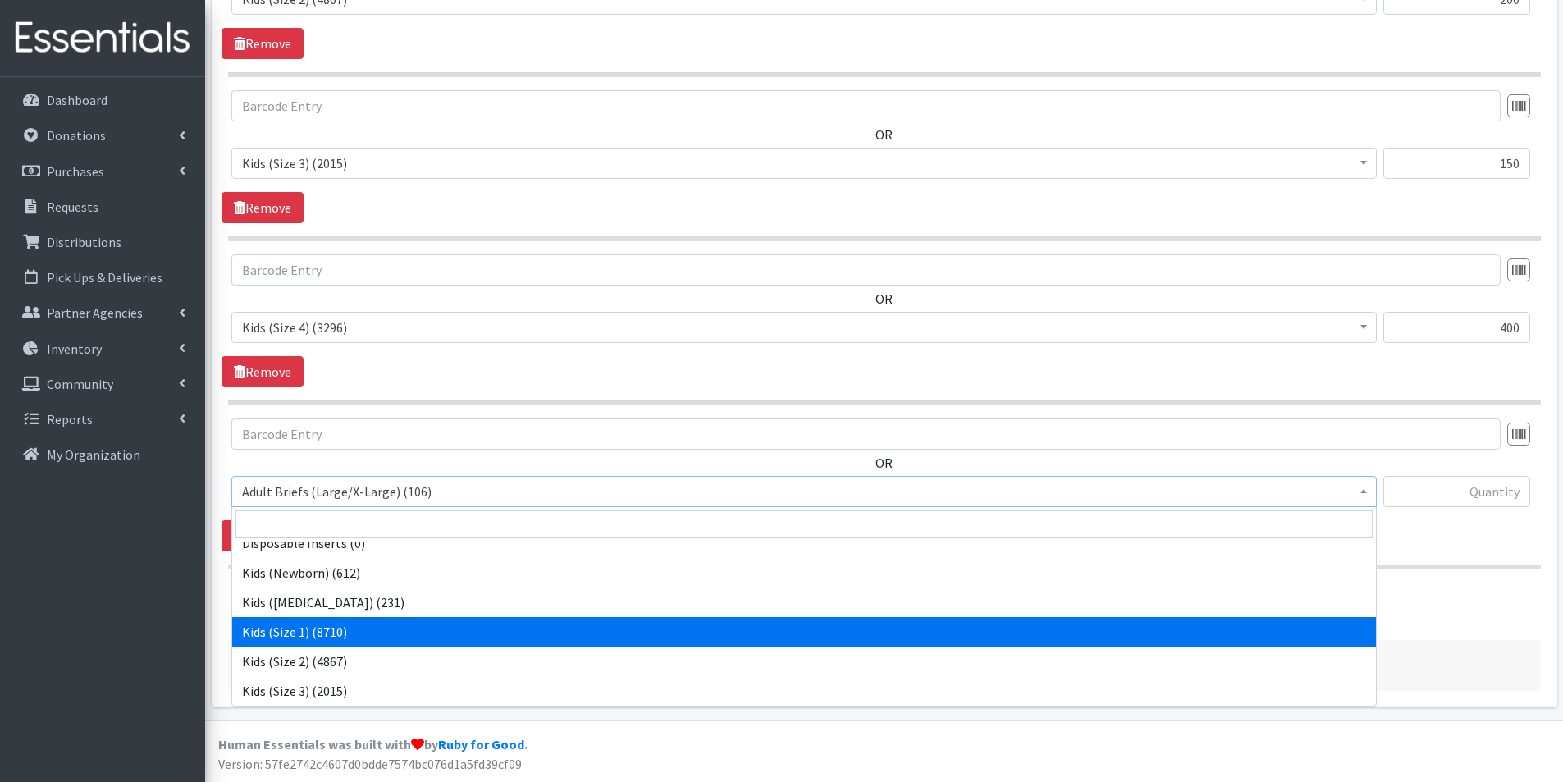
scroll to position [656, 0]
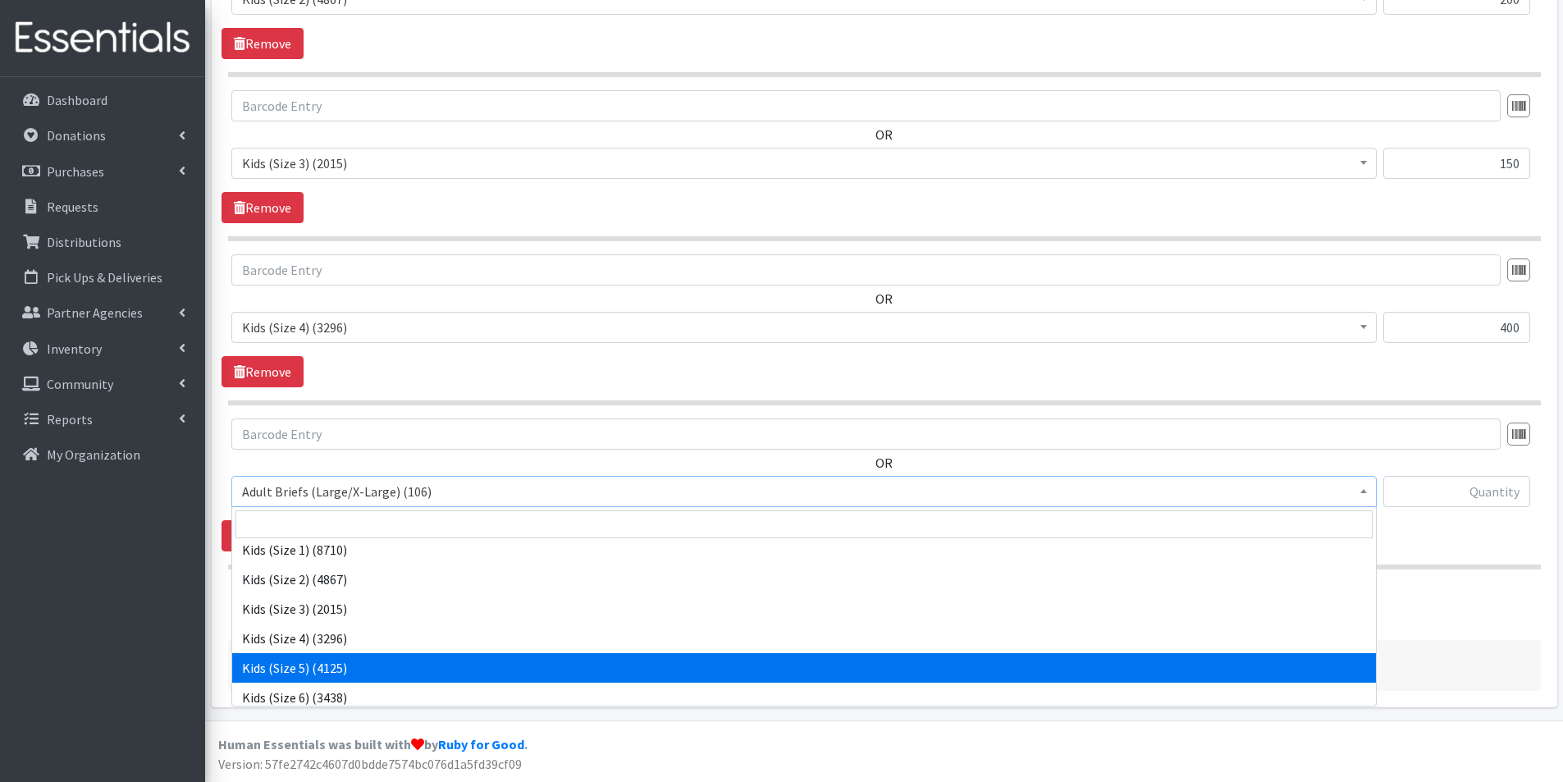
select select "2351"
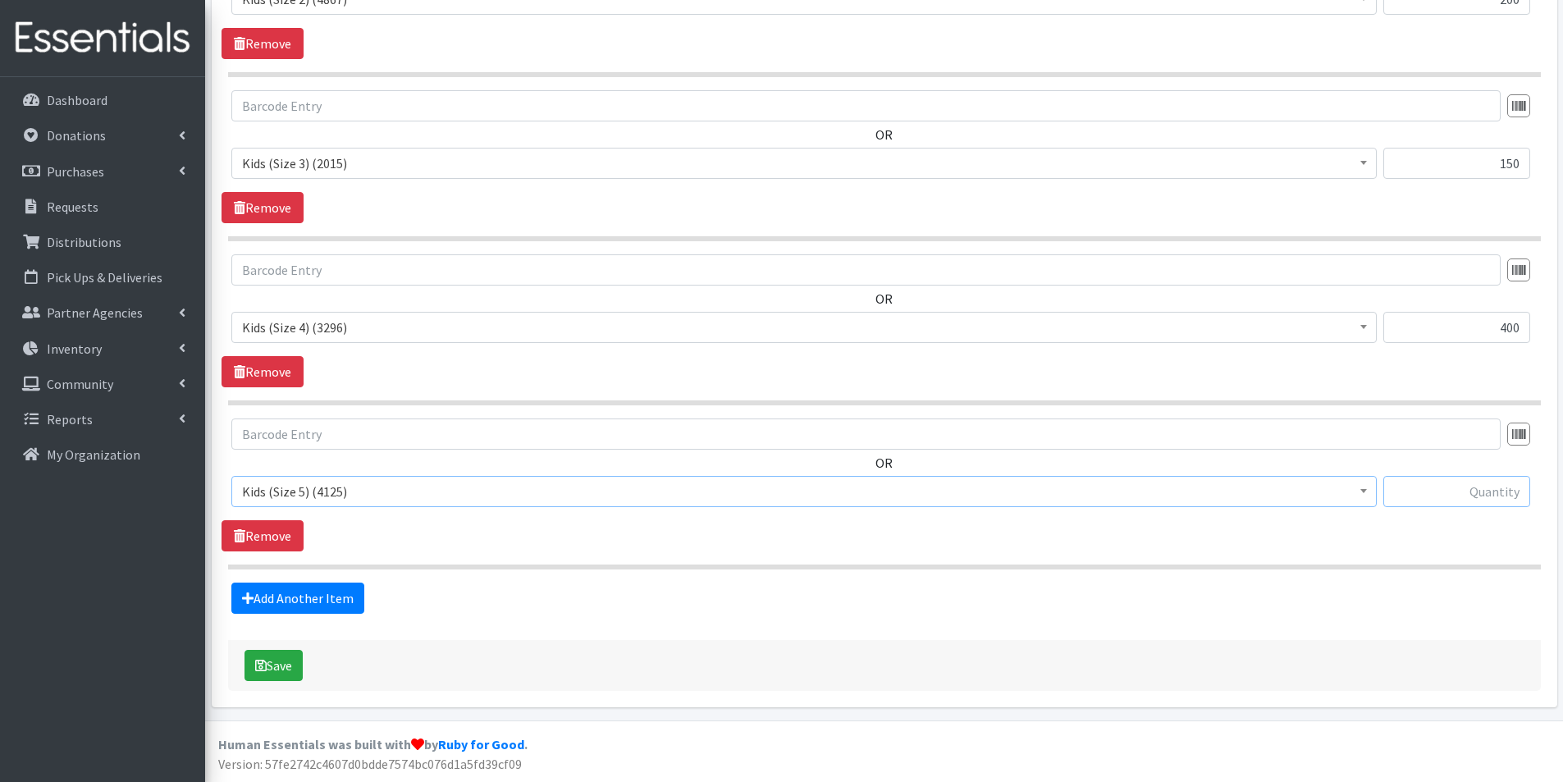
click at [1502, 487] on input "text" at bounding box center [1456, 491] width 147 height 31
type input "350"
click at [295, 592] on link "Add Another Item" at bounding box center [297, 598] width 133 height 31
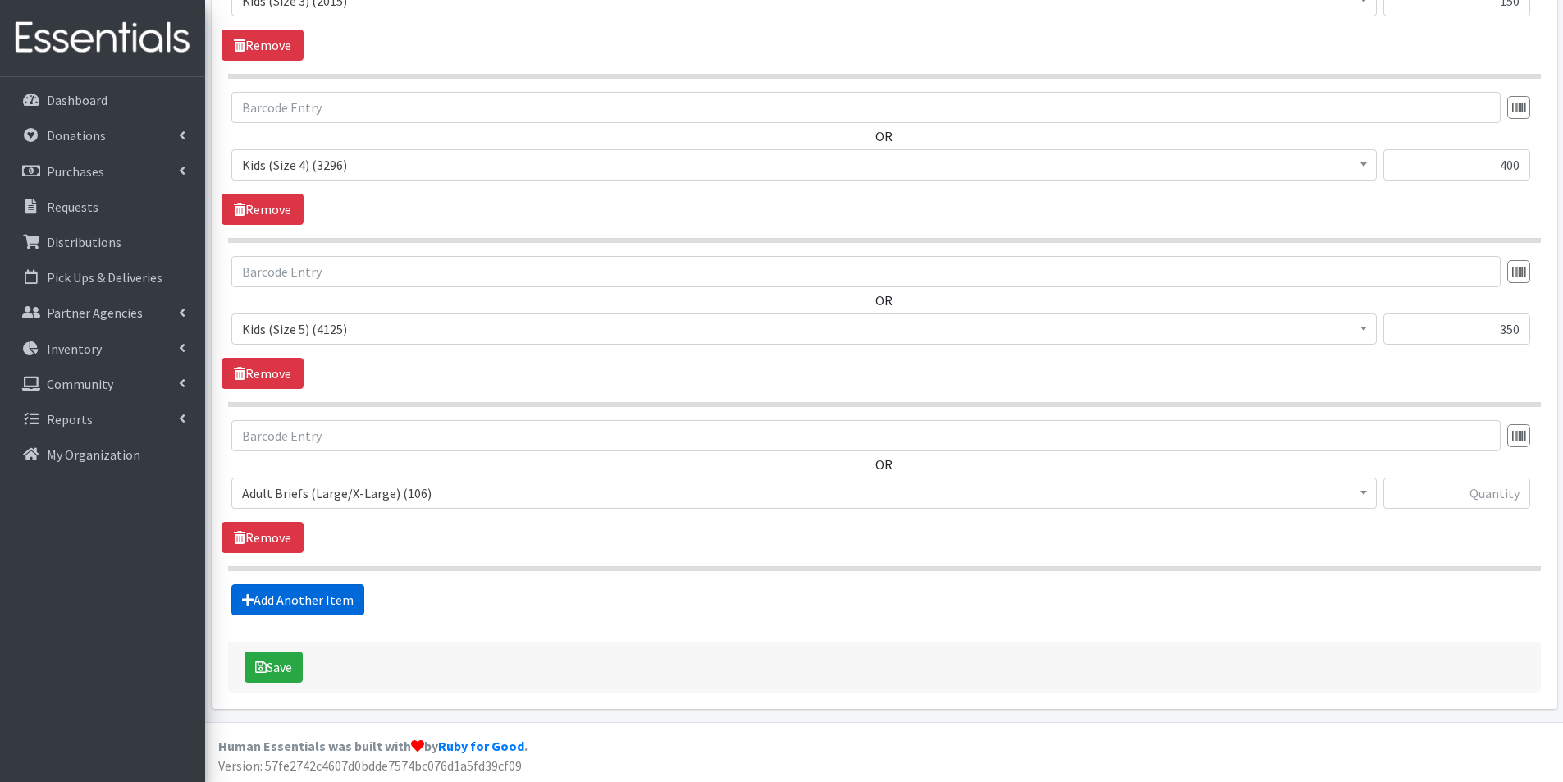
scroll to position [1077, 0]
click at [385, 495] on span "Adult Briefs (Large/X-Large) (106)" at bounding box center [804, 491] width 1124 height 23
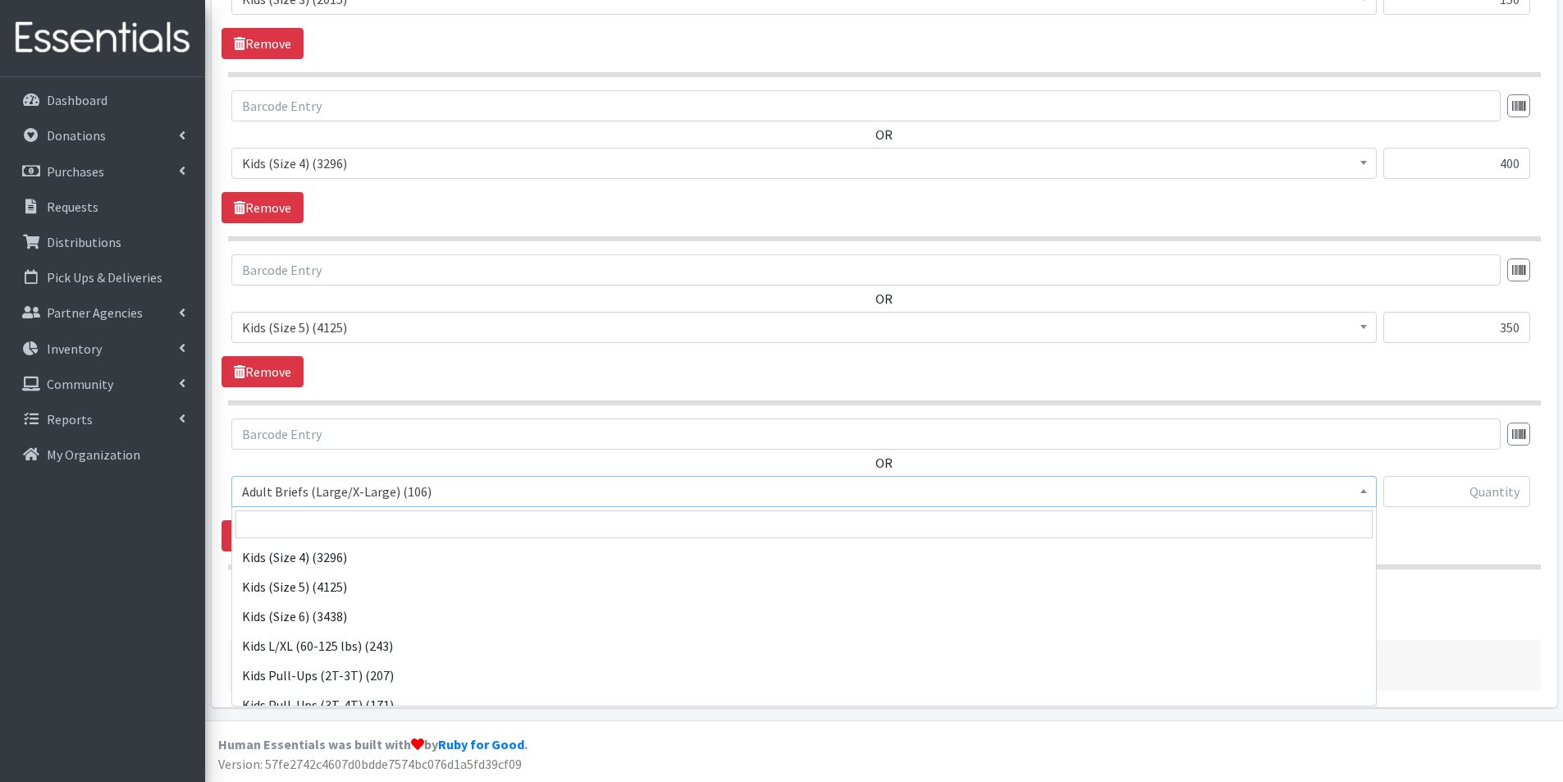
scroll to position [738, 0]
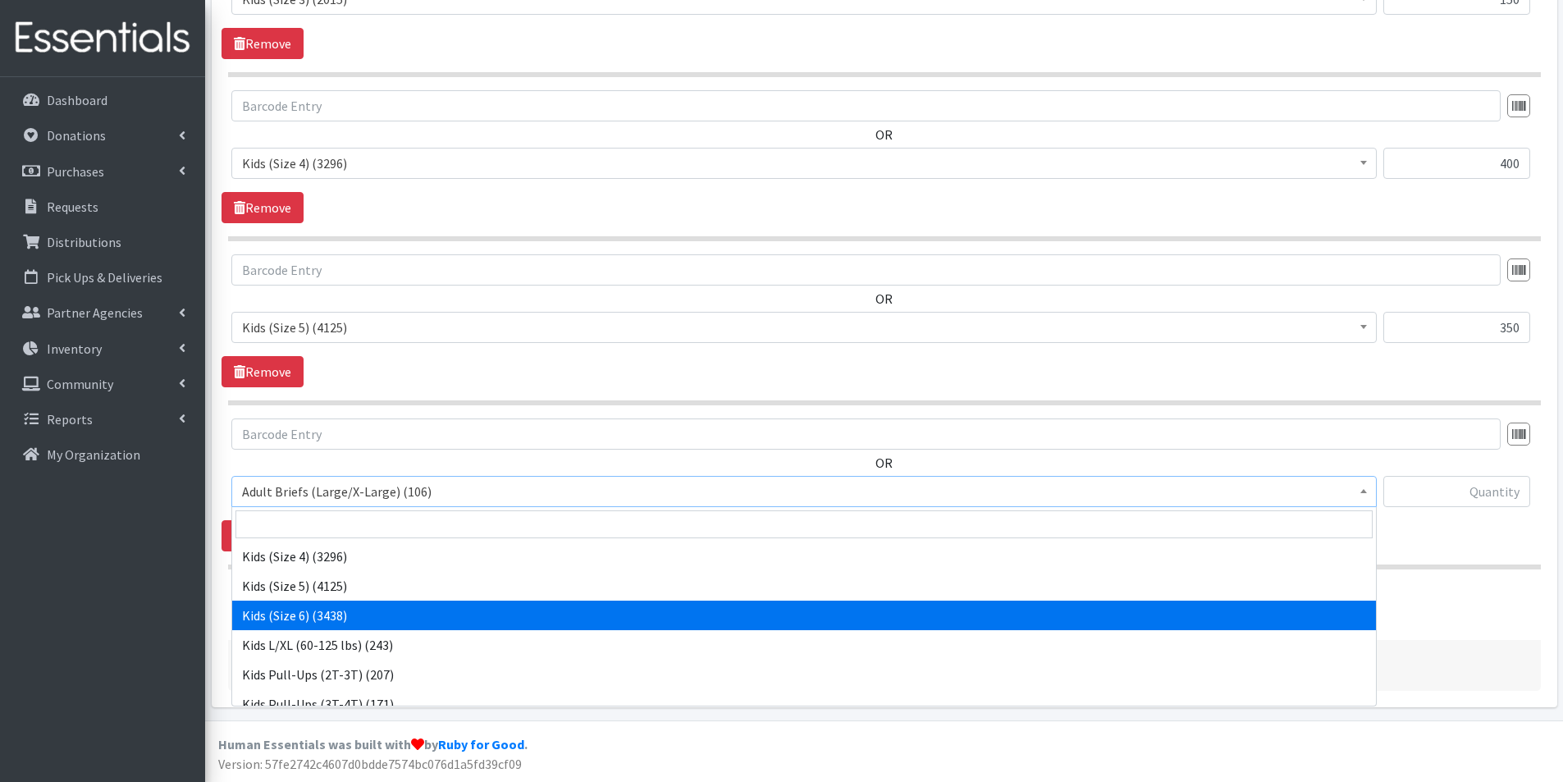
select select "2355"
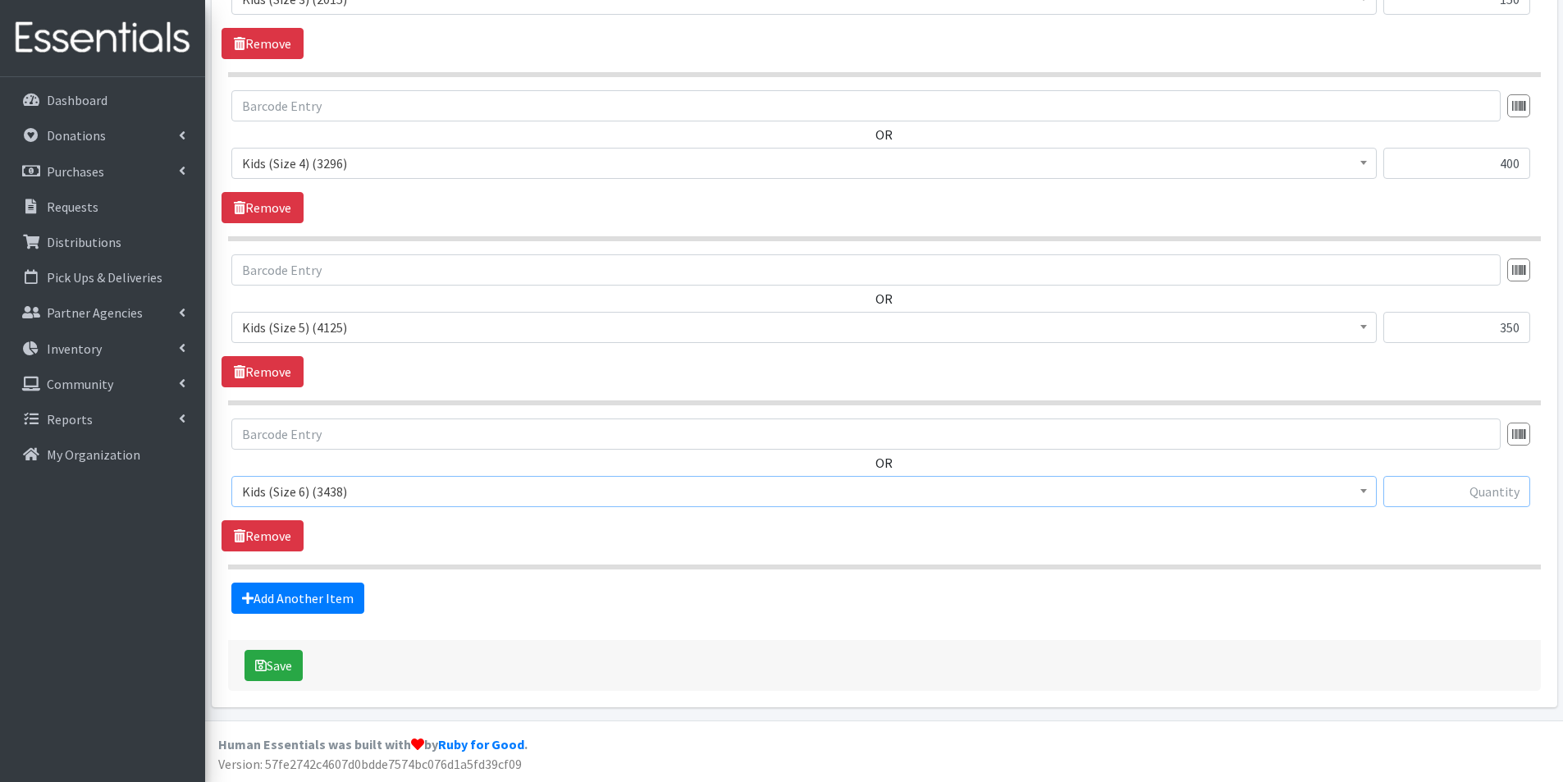
click at [1454, 495] on input "text" at bounding box center [1456, 491] width 147 height 31
type input "550"
click at [280, 661] on button "Save" at bounding box center [274, 665] width 58 height 31
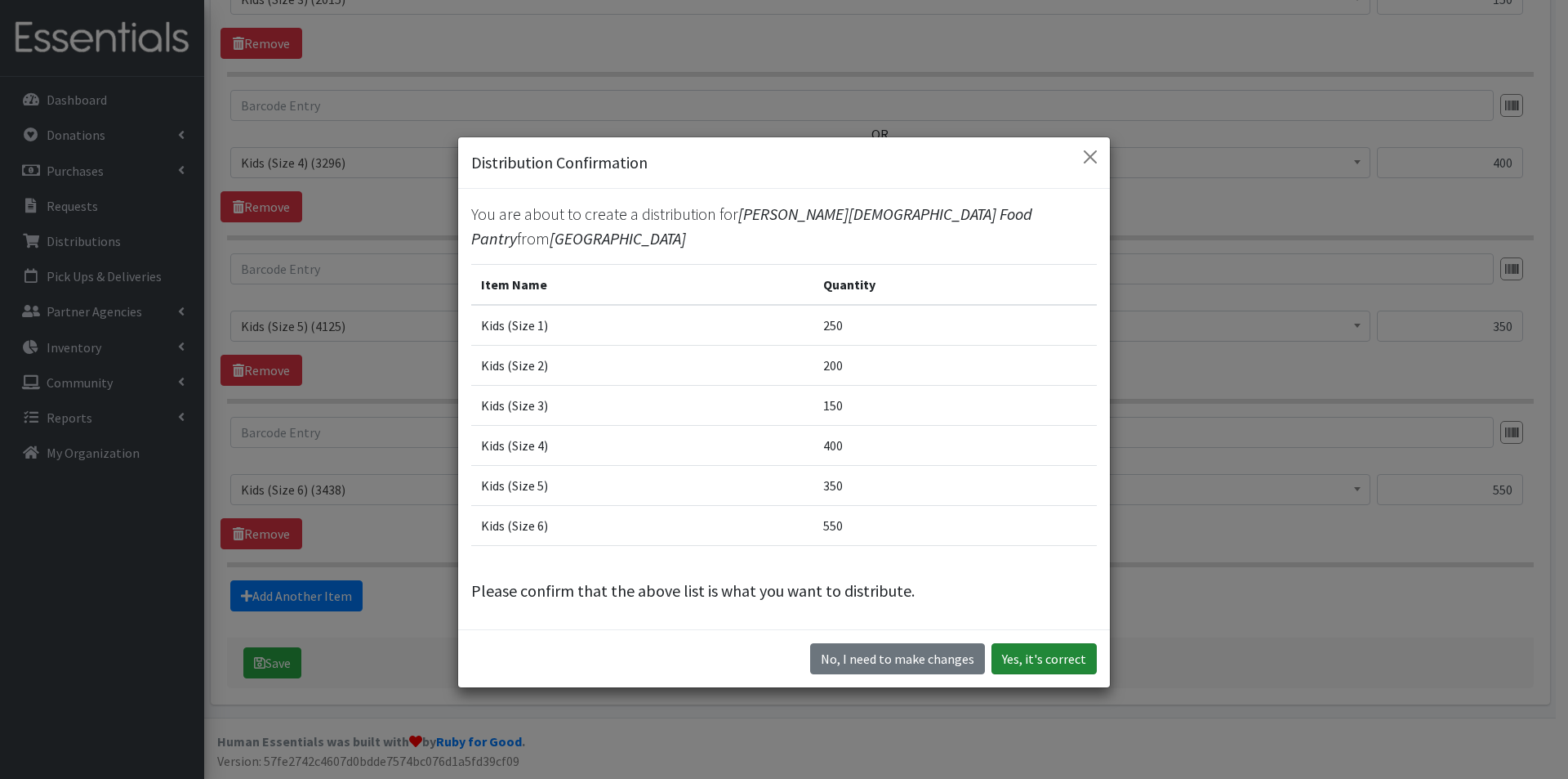
click at [1064, 658] on button "Yes, it's correct" at bounding box center [1044, 658] width 106 height 31
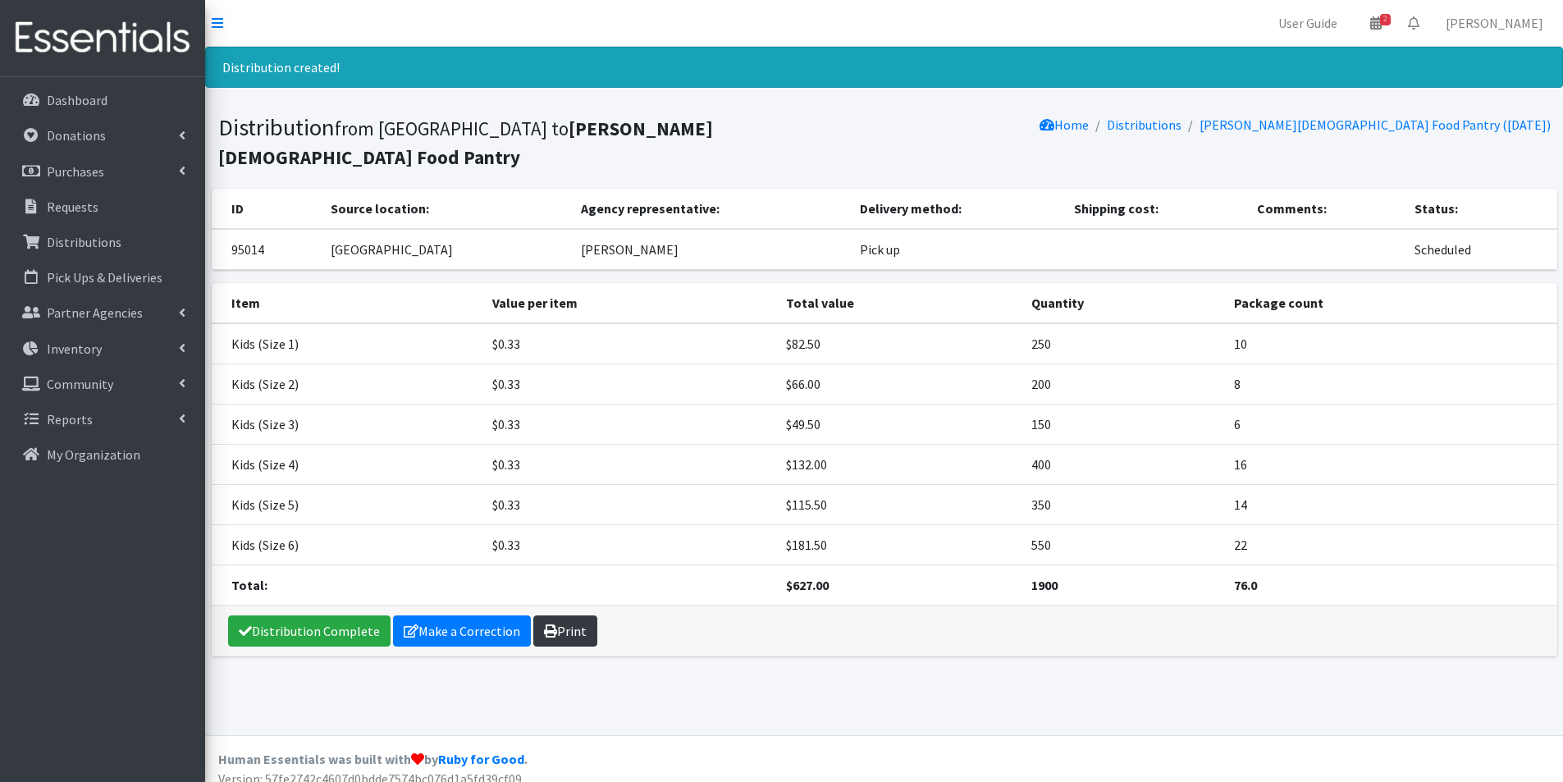
click at [565, 615] on link "Print" at bounding box center [565, 630] width 64 height 31
